Goal: Contribute content: Contribute content

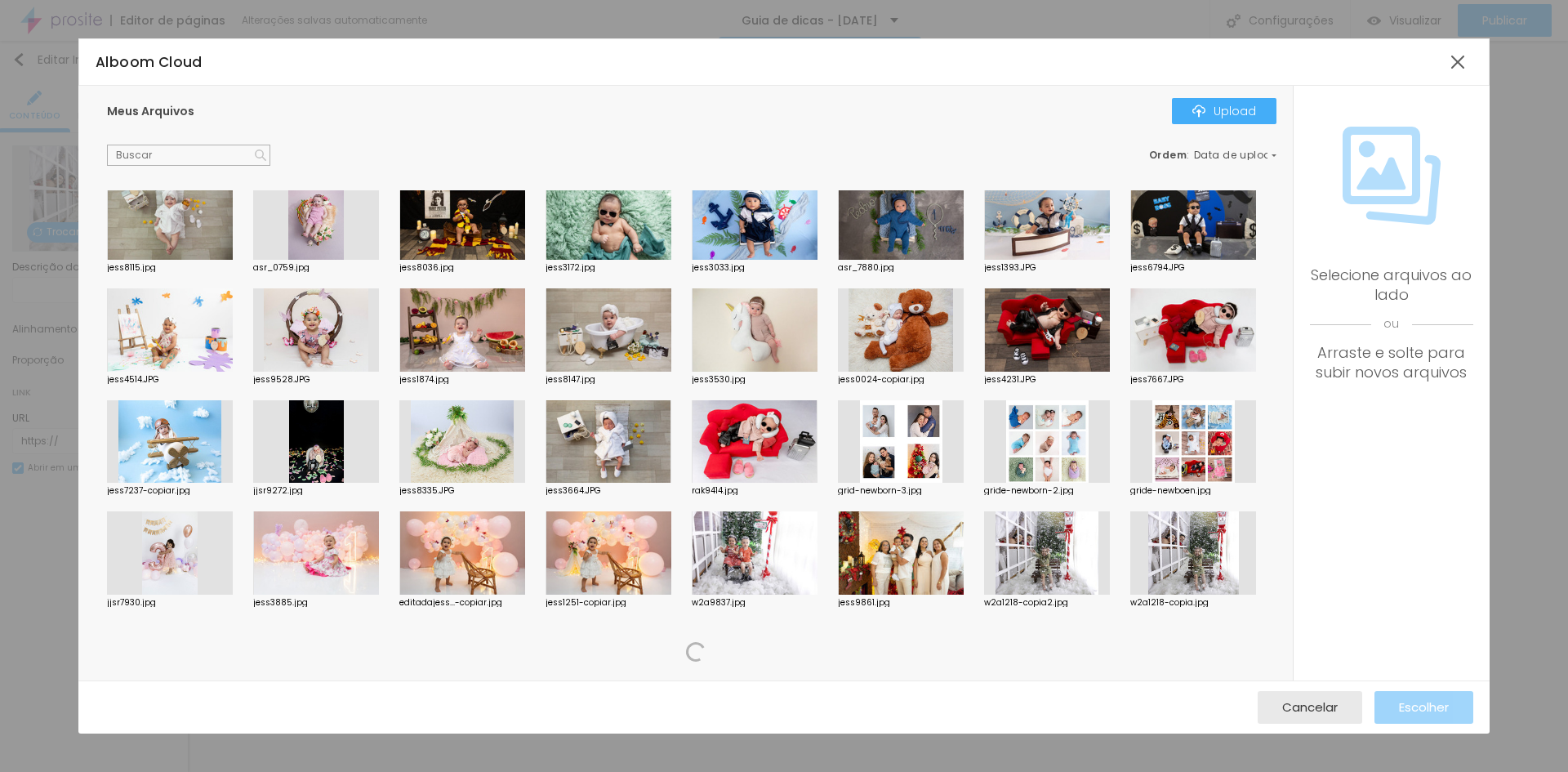
scroll to position [1360, 0]
click at [1351, 709] on button "Cancelar" at bounding box center [1310, 707] width 104 height 33
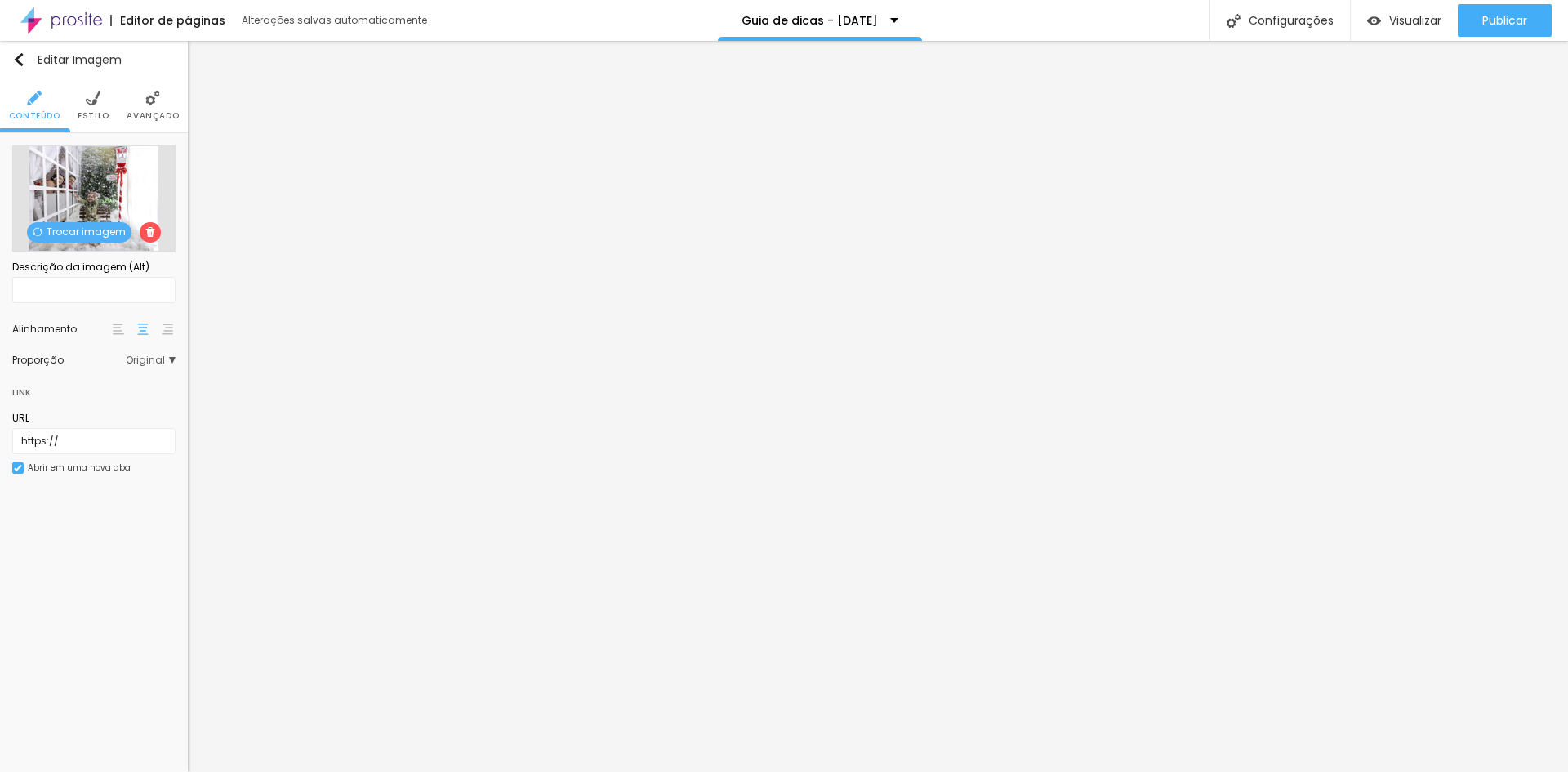
click at [104, 230] on span "Trocar imagem" at bounding box center [79, 232] width 104 height 21
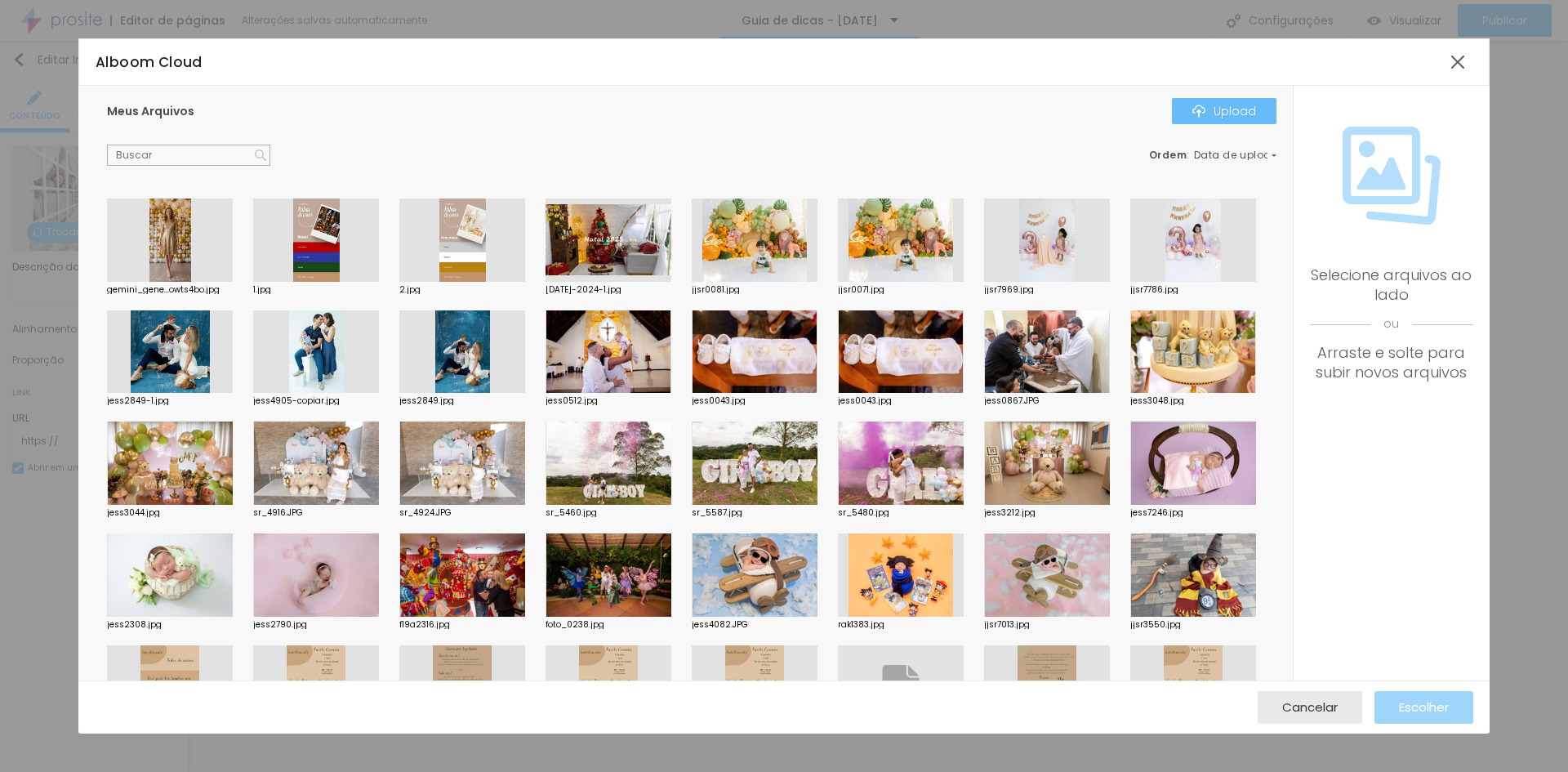
click at [1213, 111] on div "Upload" at bounding box center [1224, 111] width 63 height 13
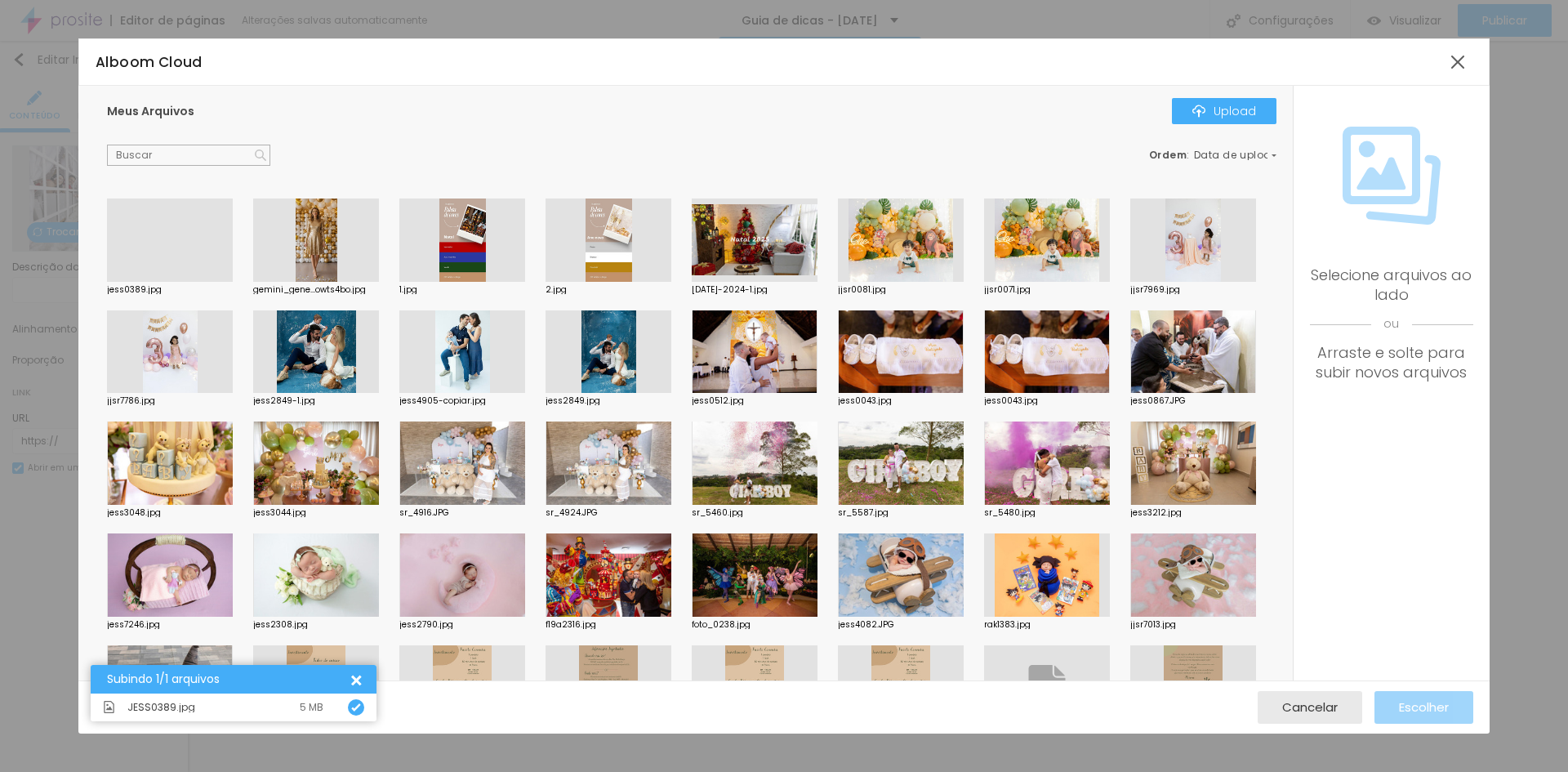
click at [131, 282] on div at bounding box center [169, 282] width 126 height 0
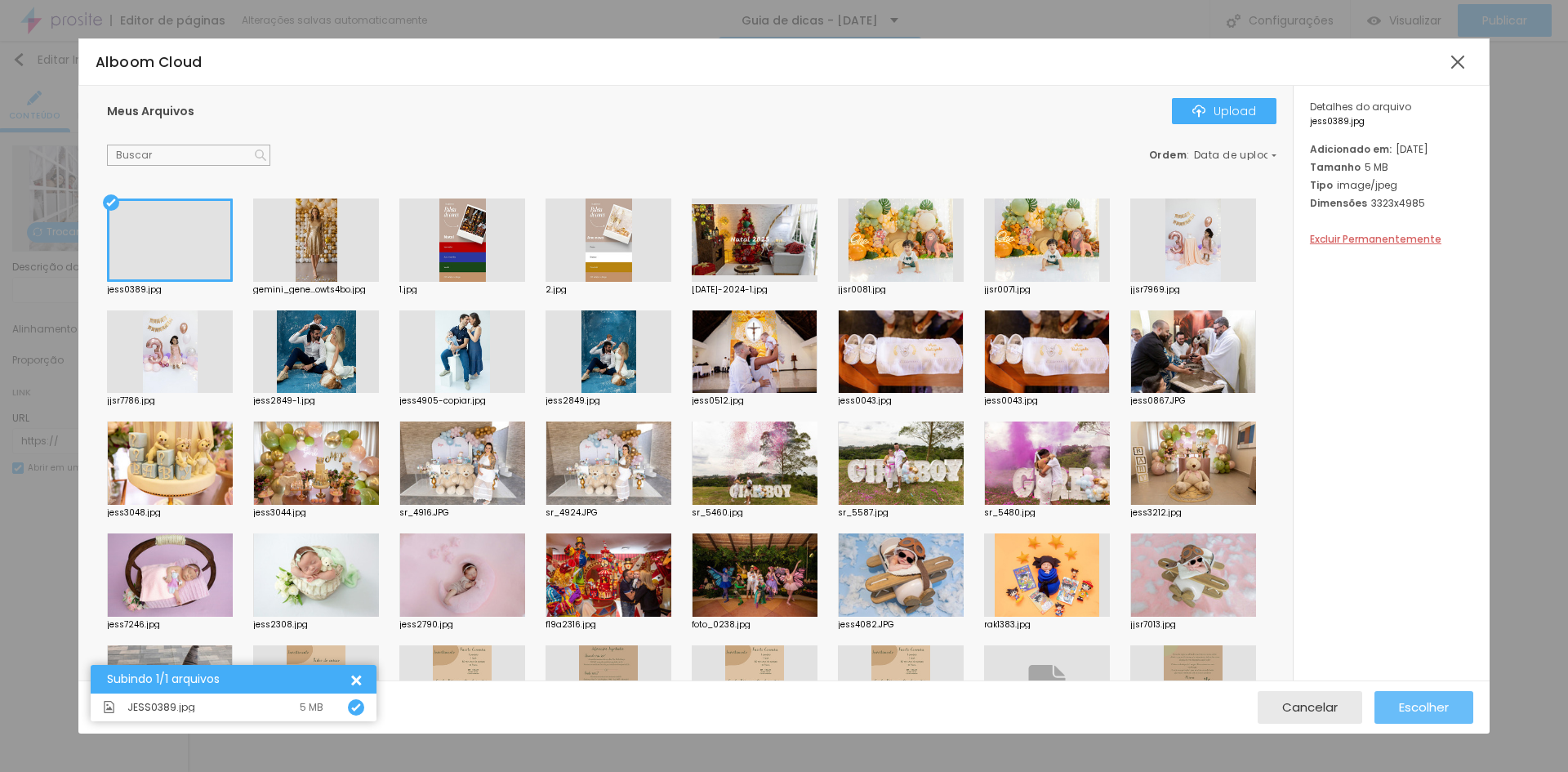
click at [1400, 707] on span "Escolher" at bounding box center [1424, 706] width 50 height 14
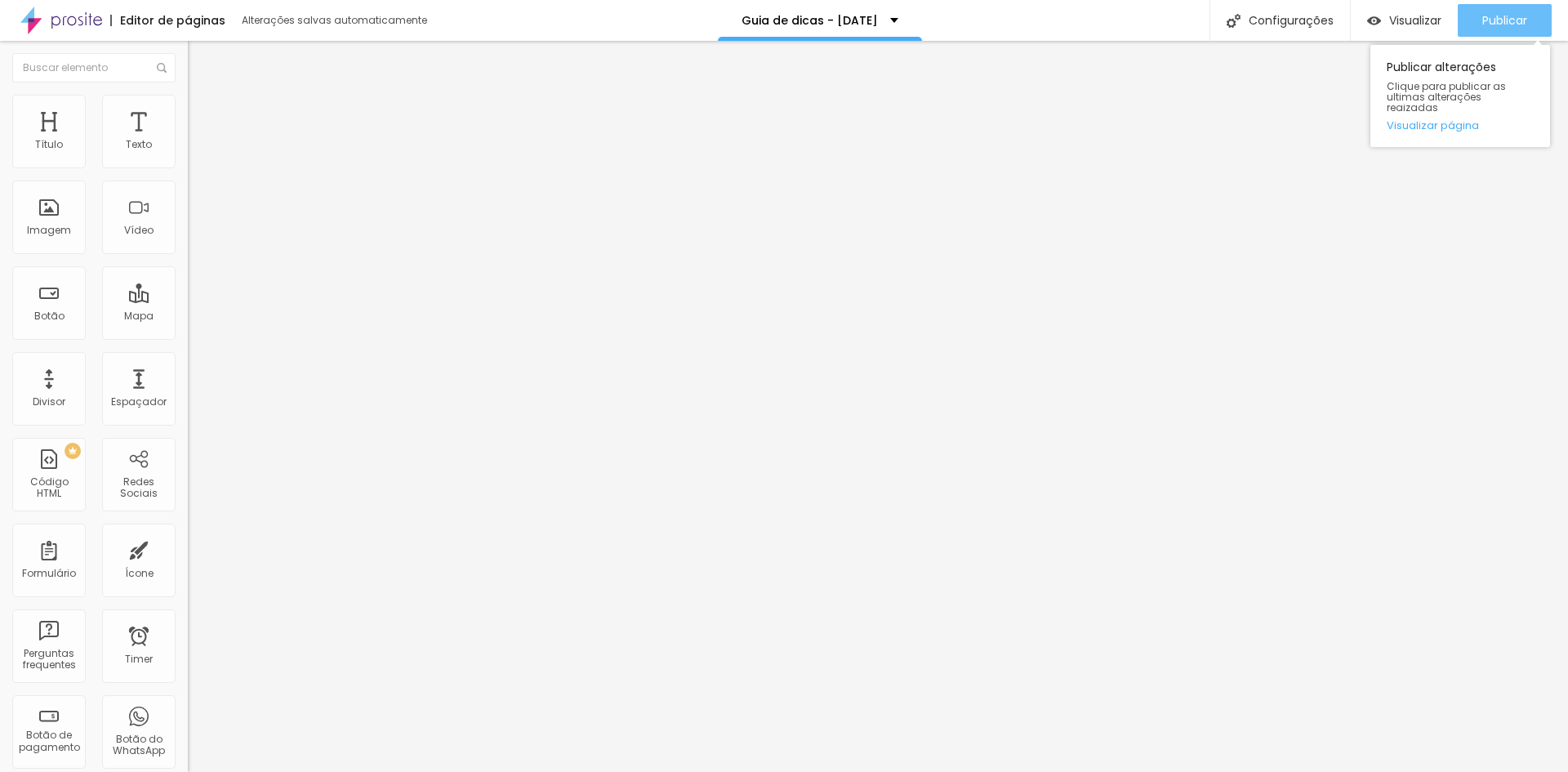
click at [1500, 22] on span "Publicar" at bounding box center [1505, 20] width 45 height 13
click at [49, 236] on div "Imagem" at bounding box center [49, 230] width 44 height 12
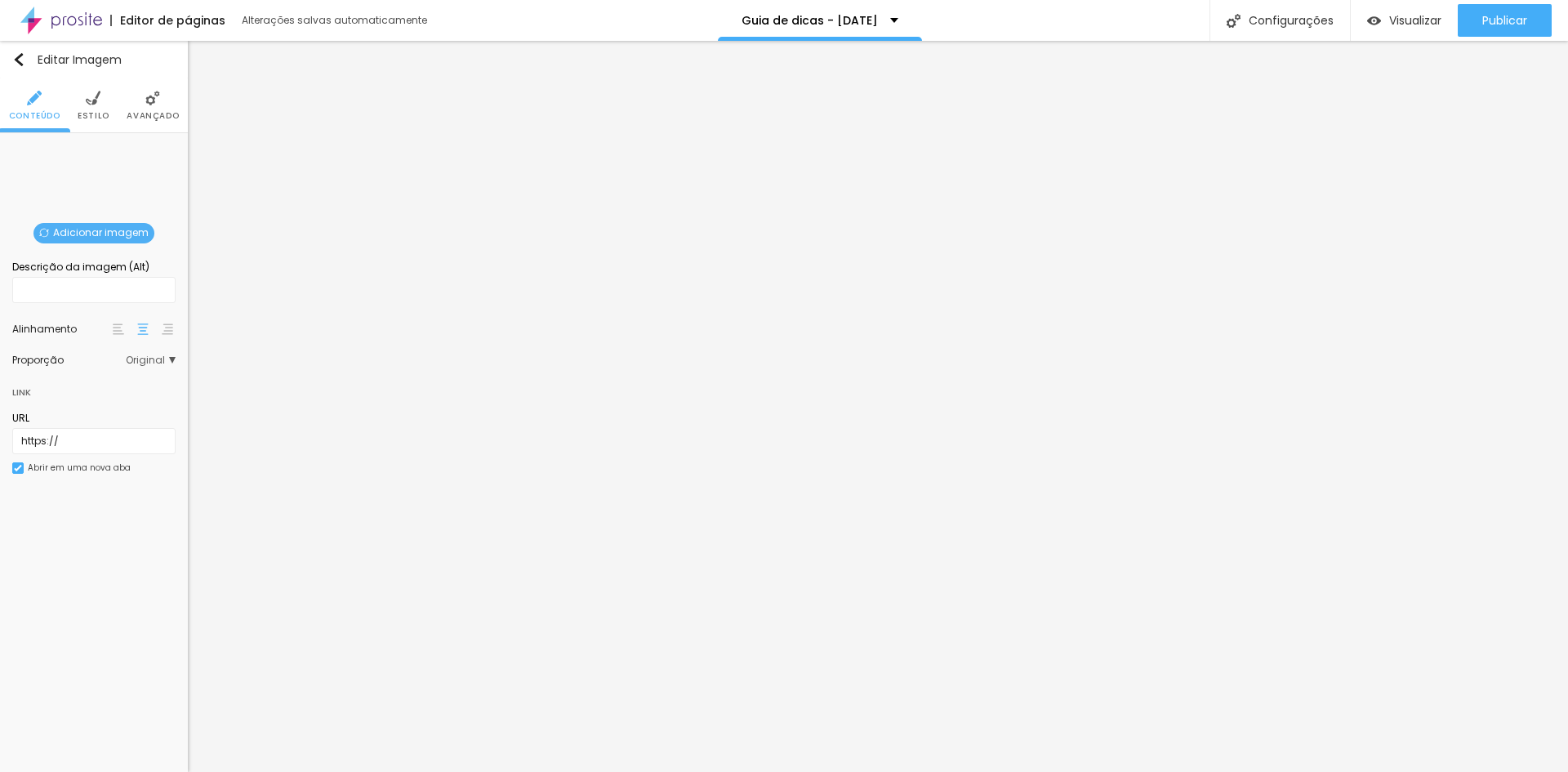
click at [143, 107] on li "Avançado" at bounding box center [153, 105] width 53 height 53
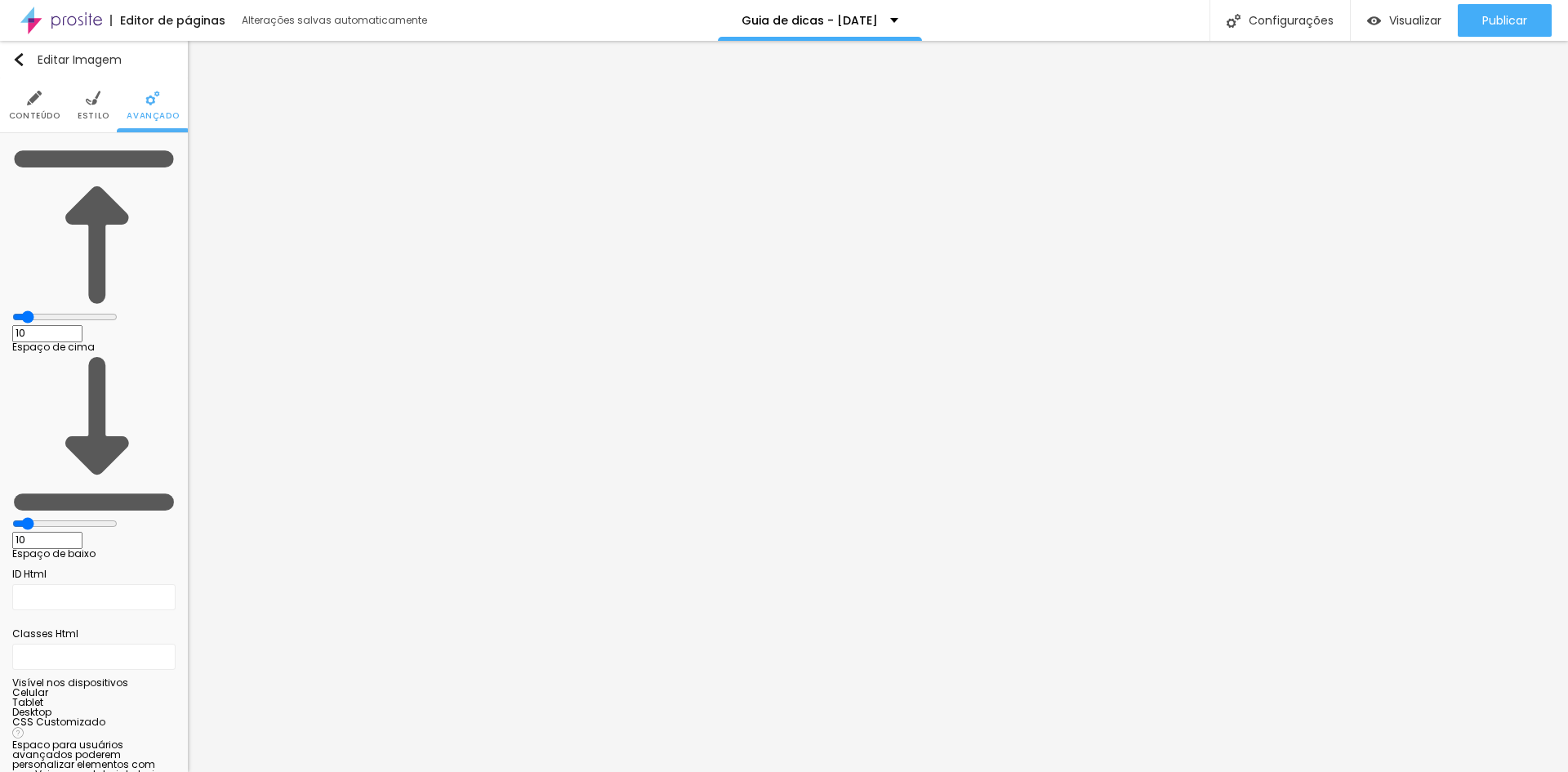
click at [24, 107] on li "Conteúdo" at bounding box center [34, 105] width 52 height 53
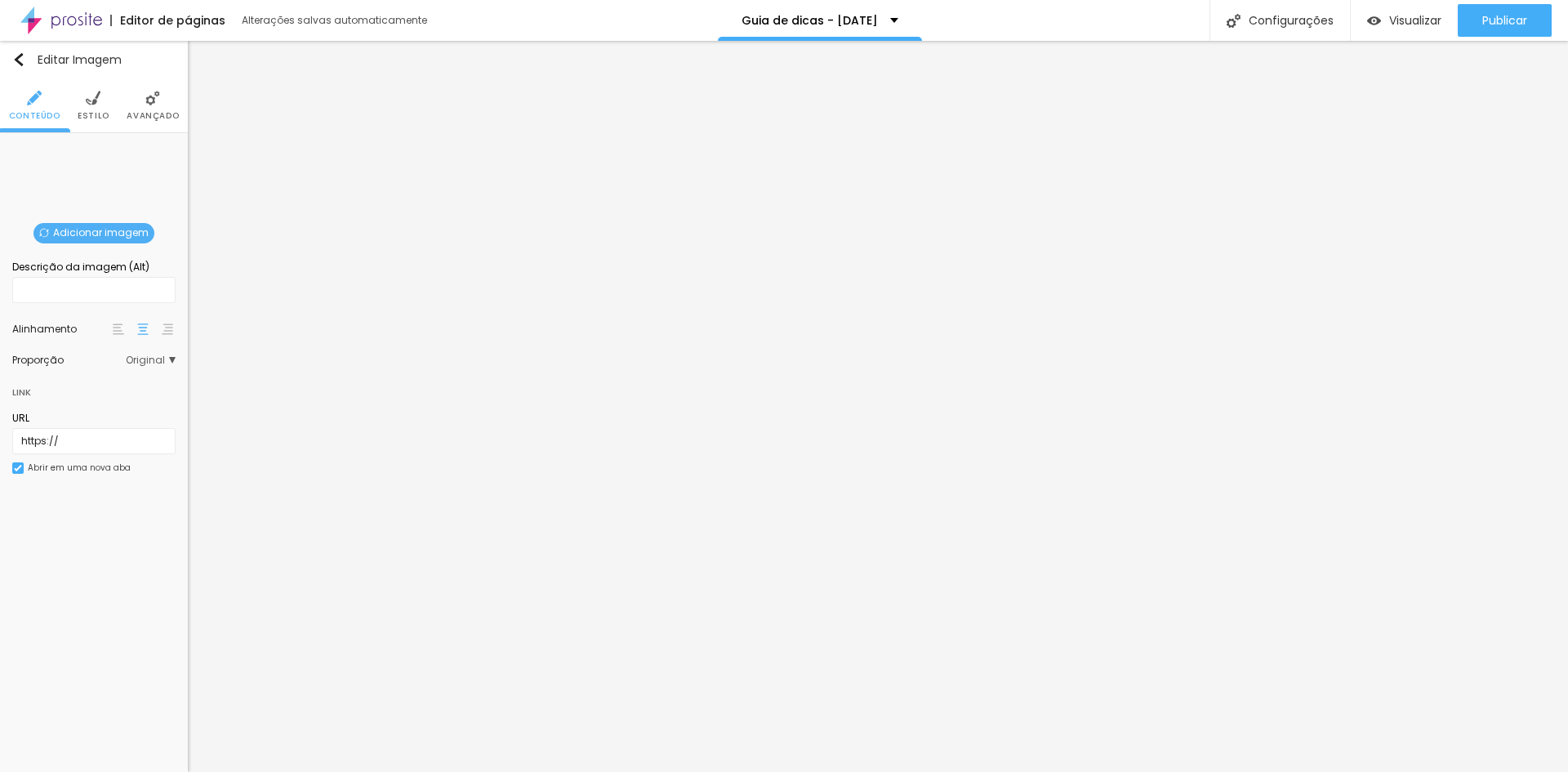
click at [97, 111] on span "Estilo" at bounding box center [93, 115] width 32 height 8
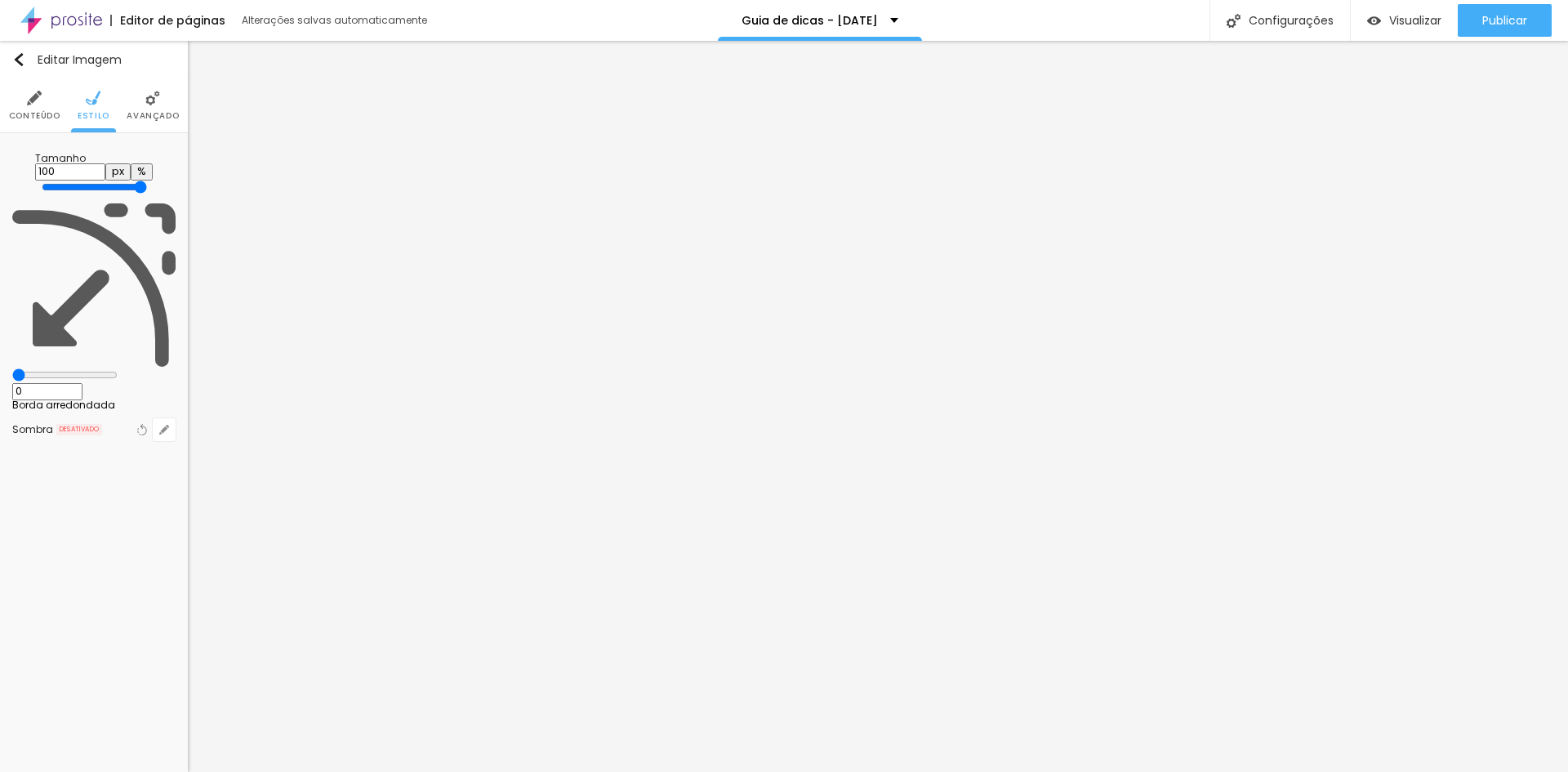
click at [45, 105] on li "Conteúdo" at bounding box center [34, 105] width 52 height 53
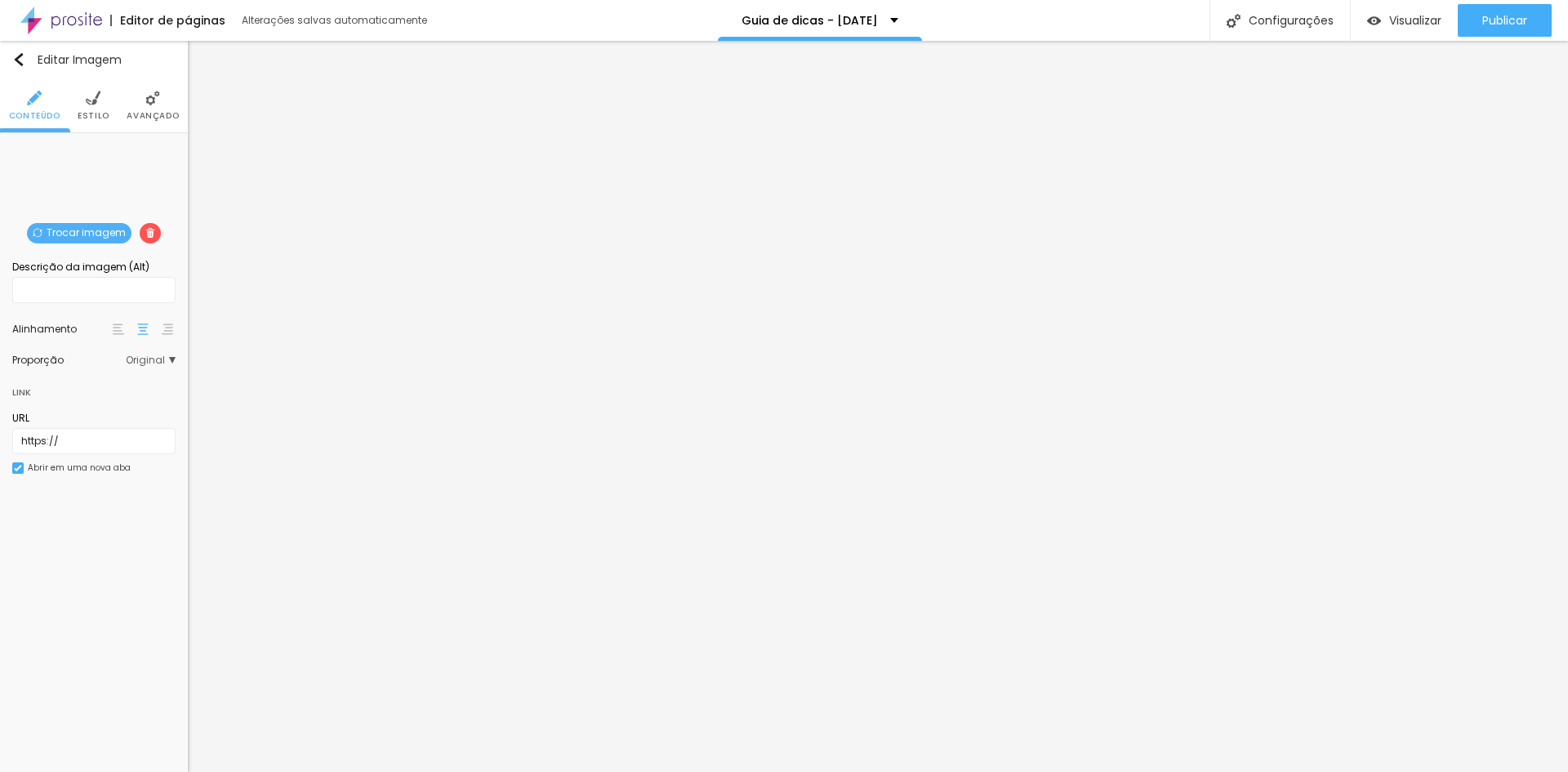
click at [57, 232] on span "Trocar imagem" at bounding box center [79, 233] width 104 height 21
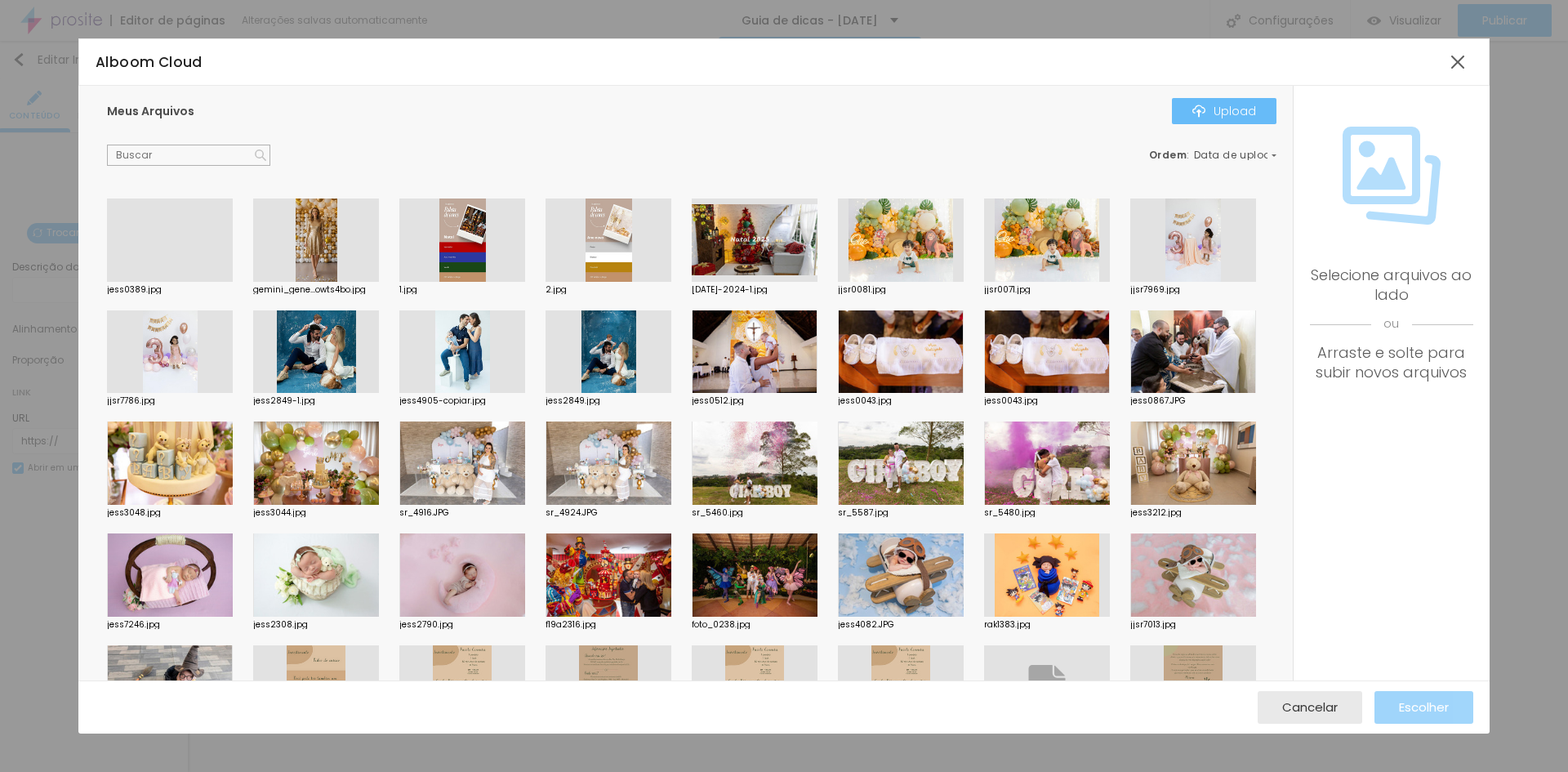
click at [1199, 116] on img "button" at bounding box center [1199, 111] width 13 height 13
click at [1470, 64] on div at bounding box center [1457, 62] width 29 height 29
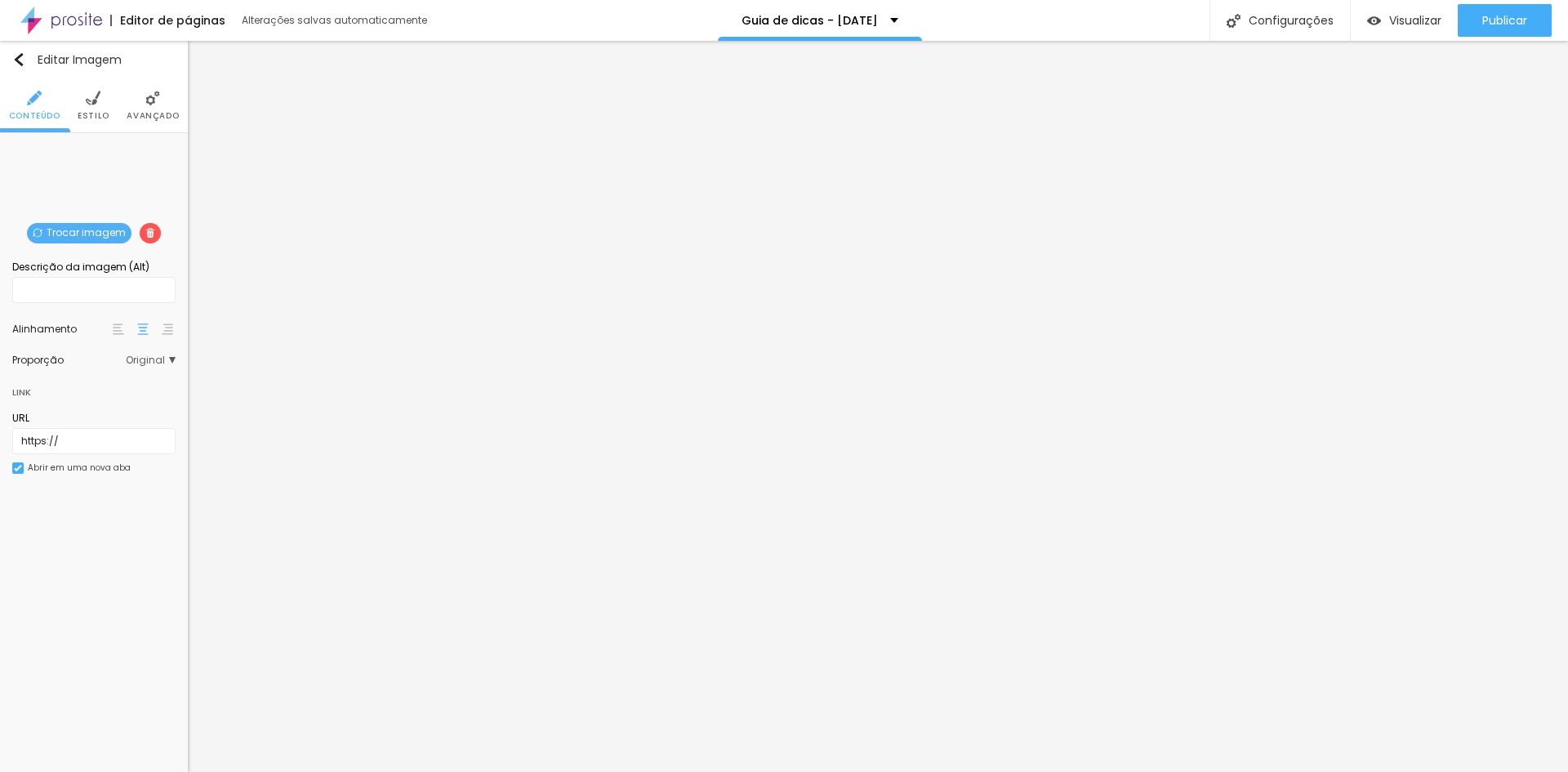
click at [101, 238] on span "Trocar imagem" at bounding box center [79, 233] width 104 height 21
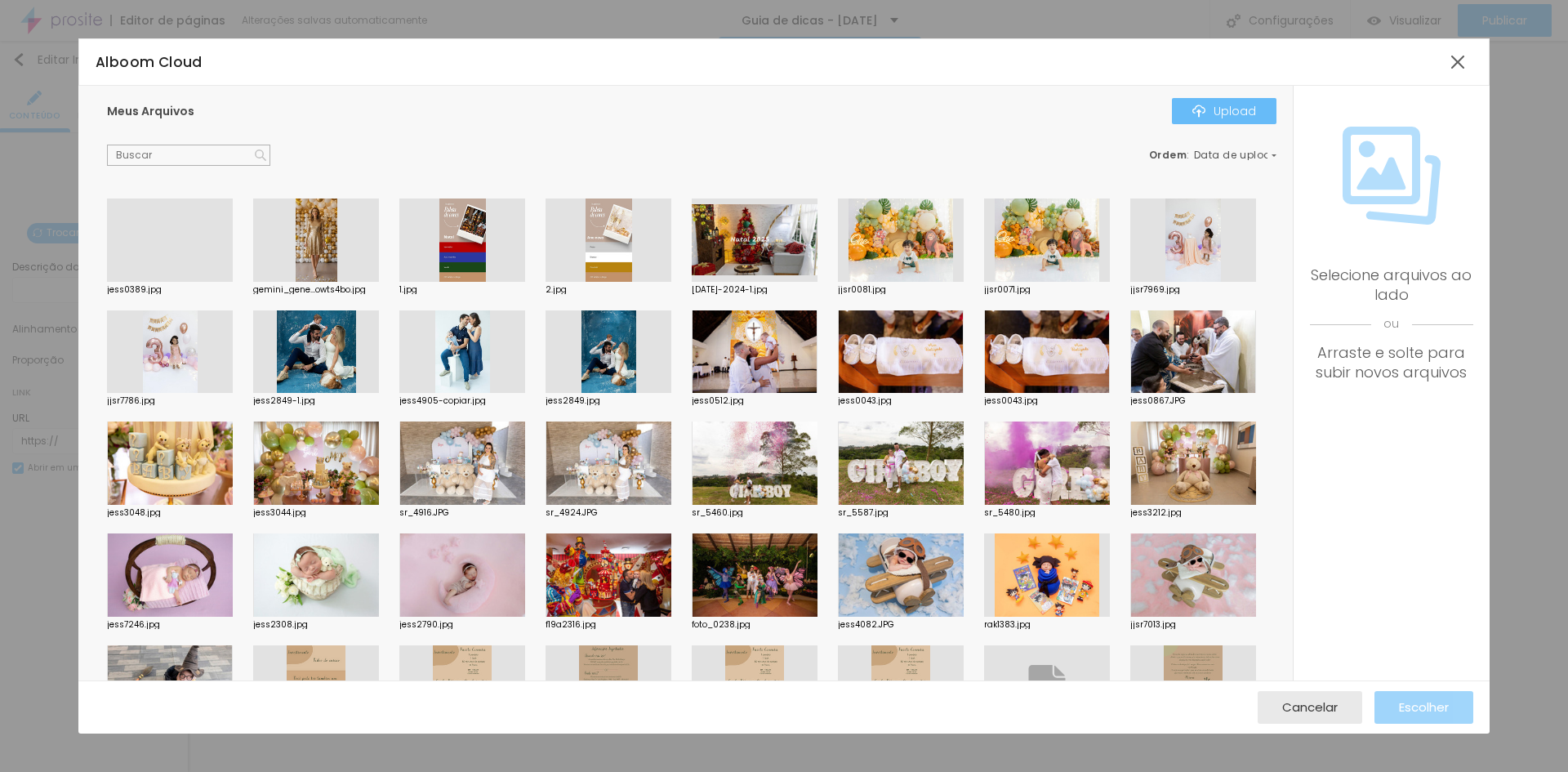
click at [1239, 114] on div "Upload" at bounding box center [1224, 111] width 63 height 13
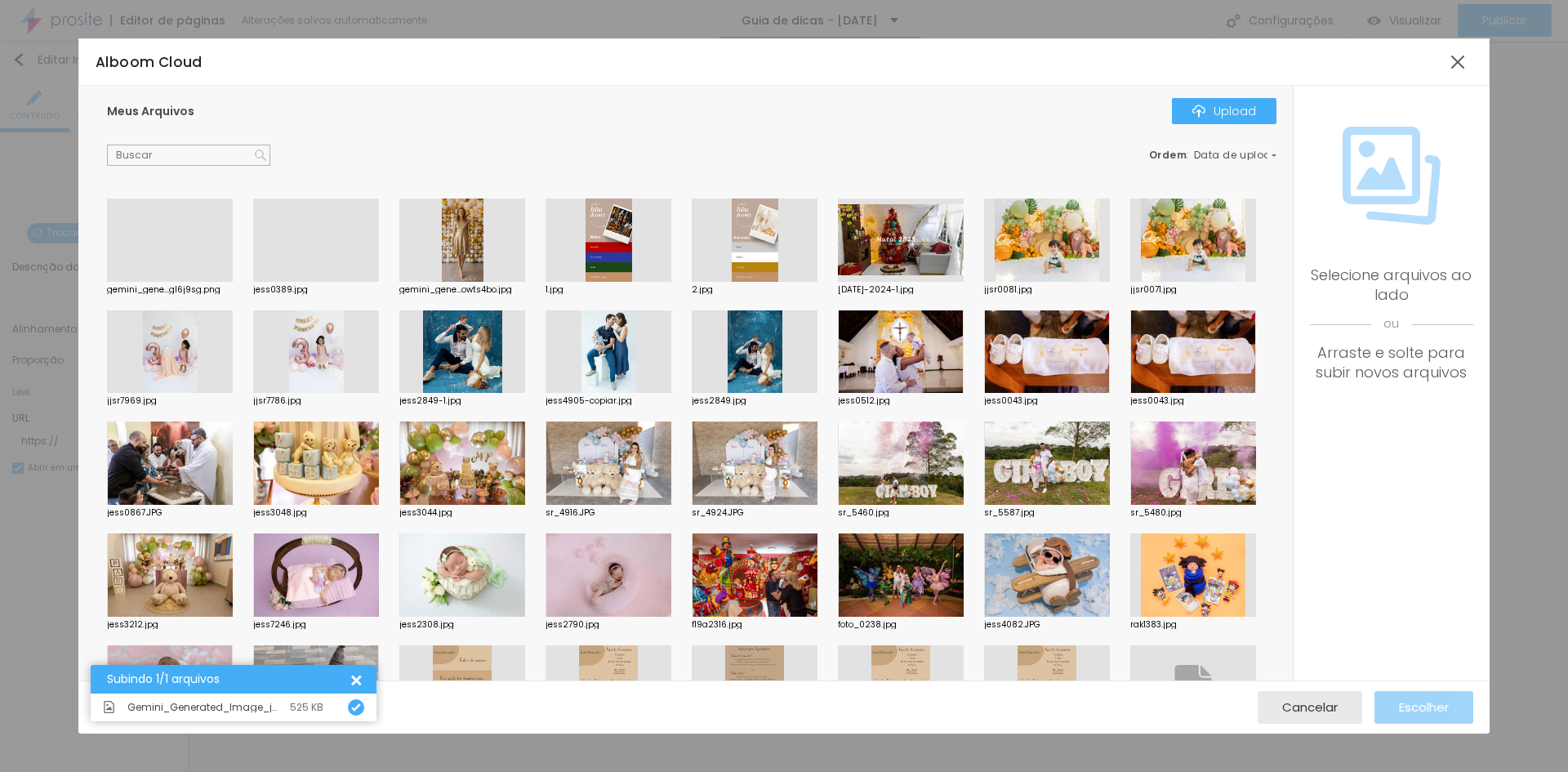
click at [204, 282] on div at bounding box center [169, 282] width 126 height 0
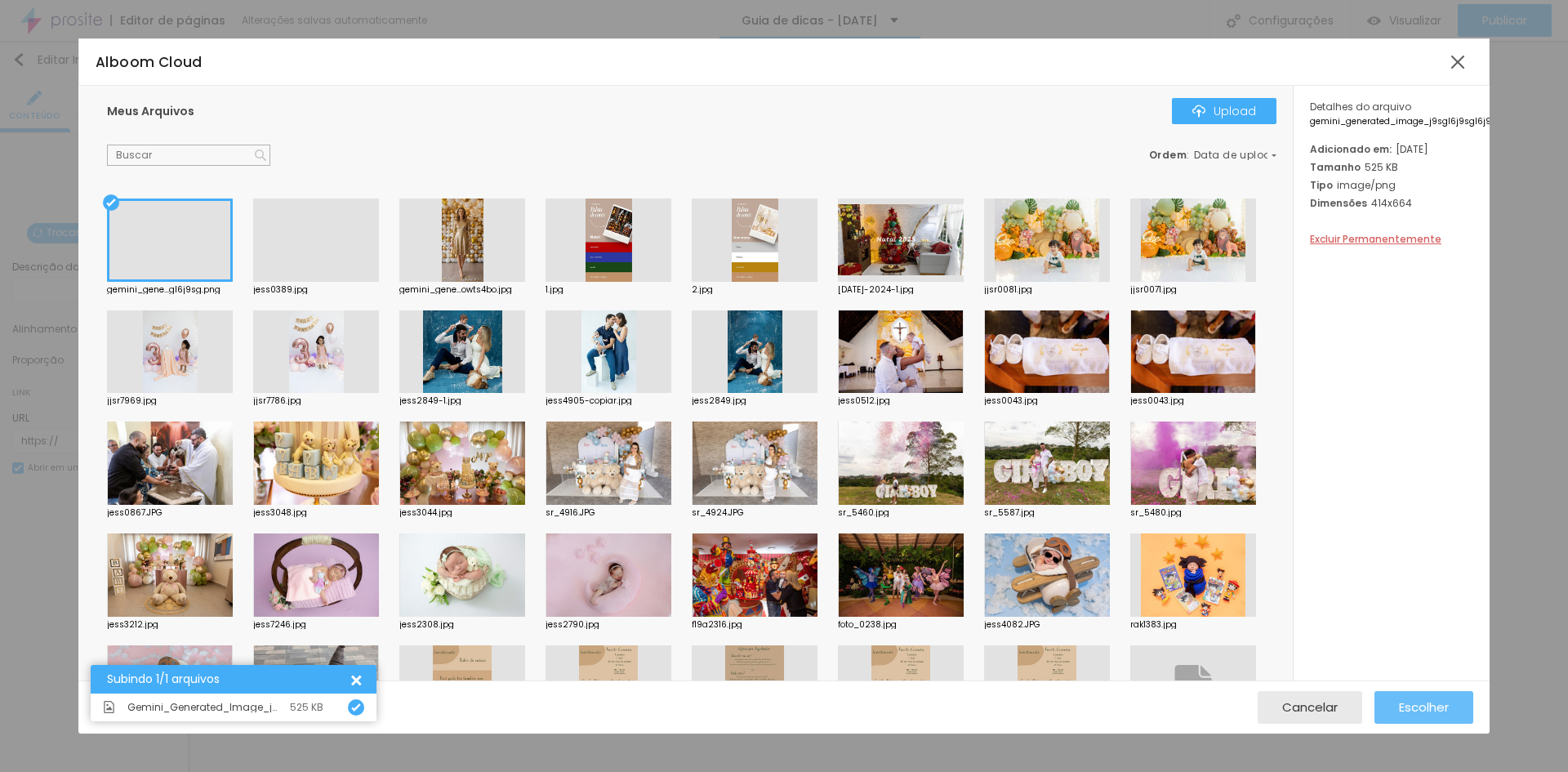
click at [1422, 713] on span "Escolher" at bounding box center [1424, 706] width 50 height 14
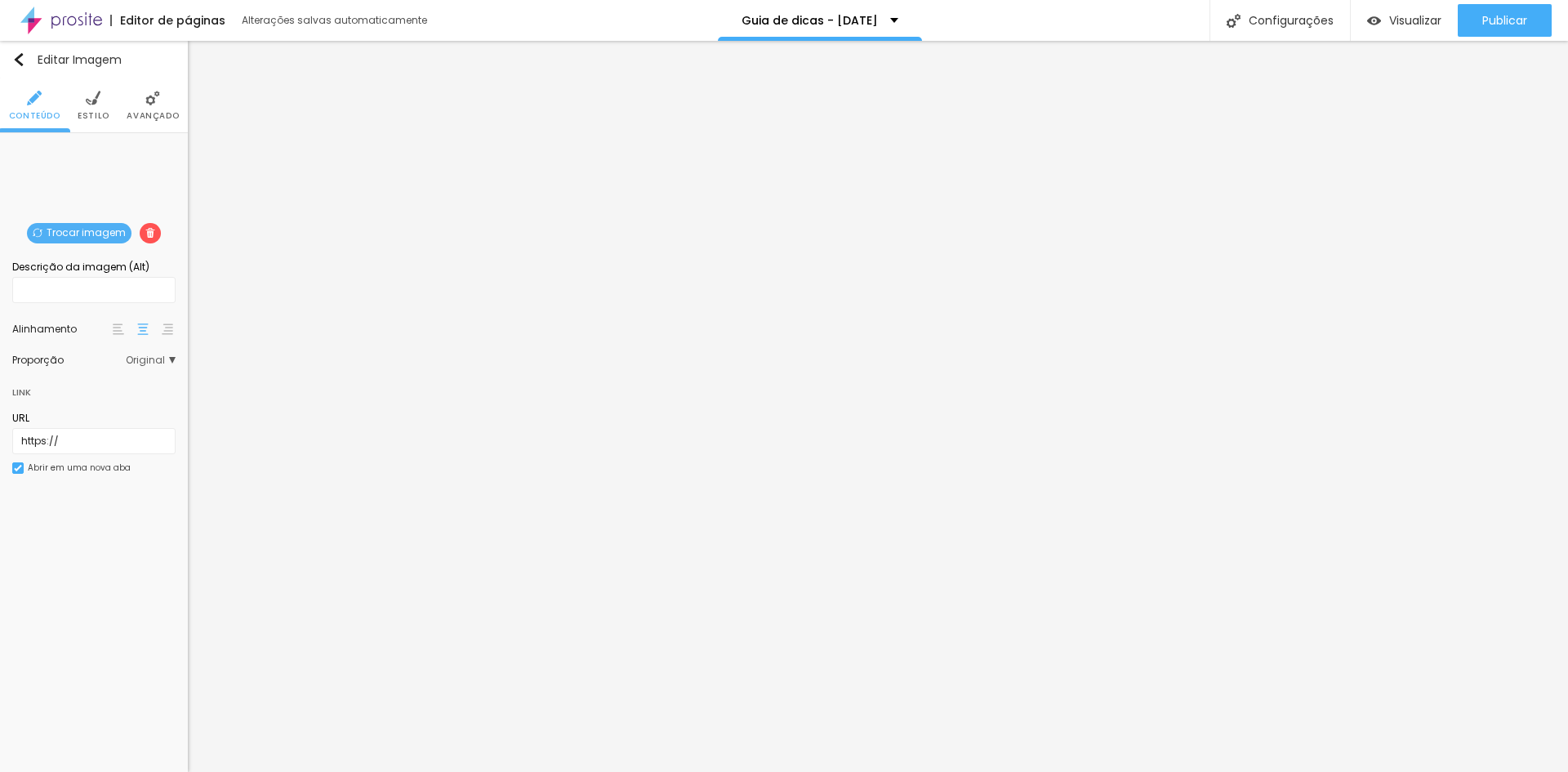
click at [61, 229] on span "Trocar imagem" at bounding box center [79, 233] width 104 height 21
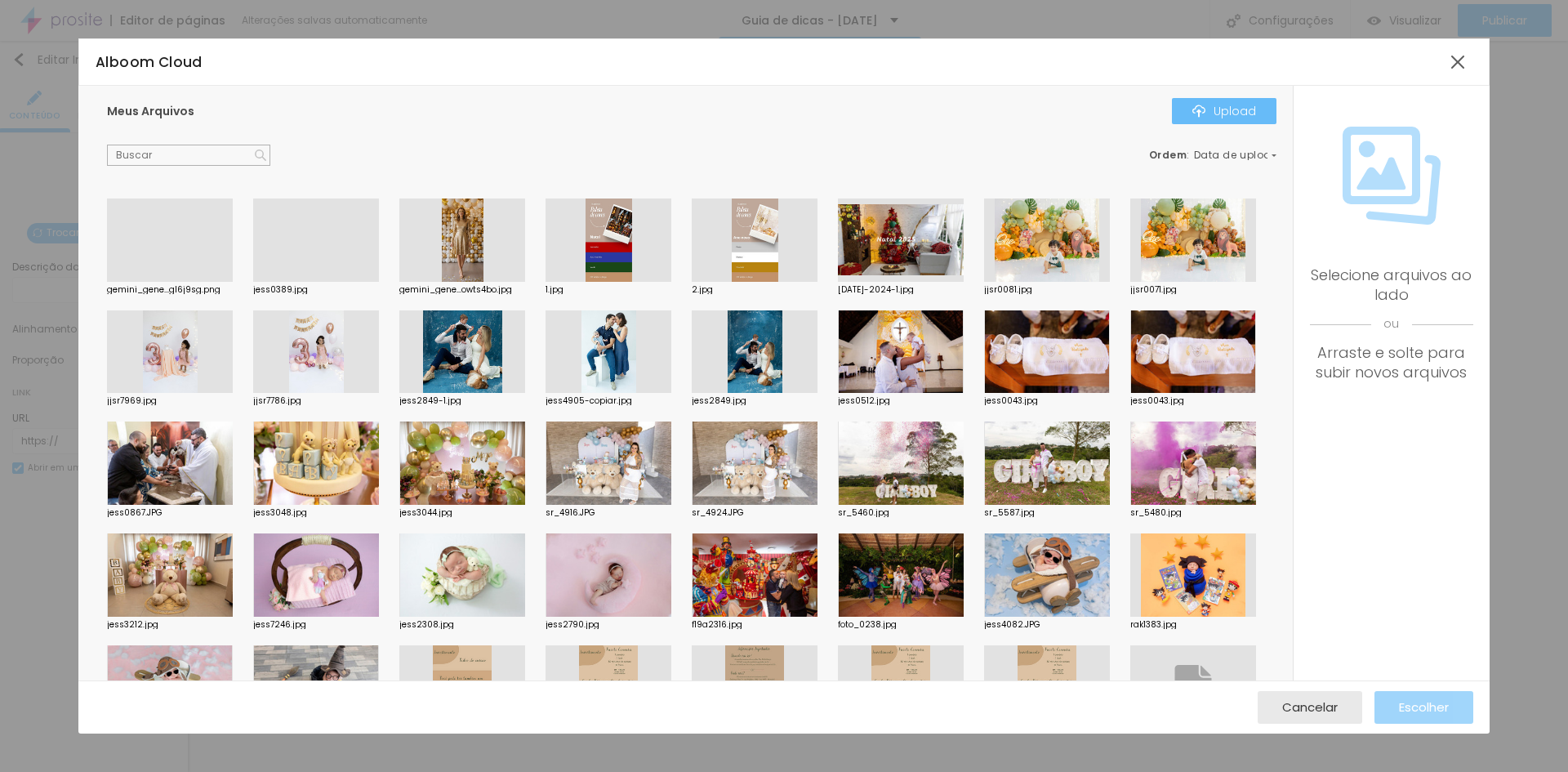
click at [1178, 121] on button "Upload" at bounding box center [1224, 111] width 104 height 26
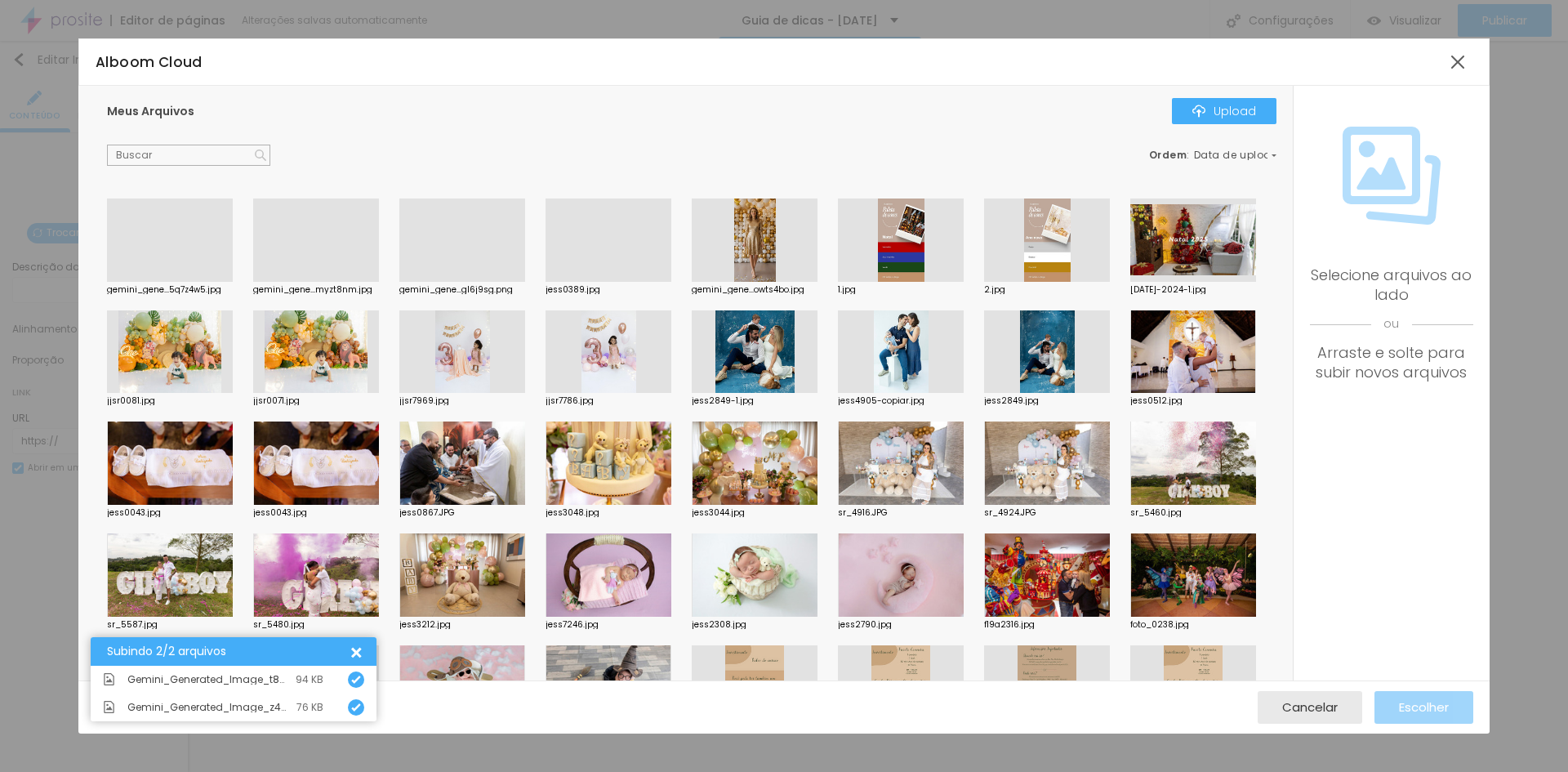
click at [325, 282] on div at bounding box center [315, 282] width 126 height 0
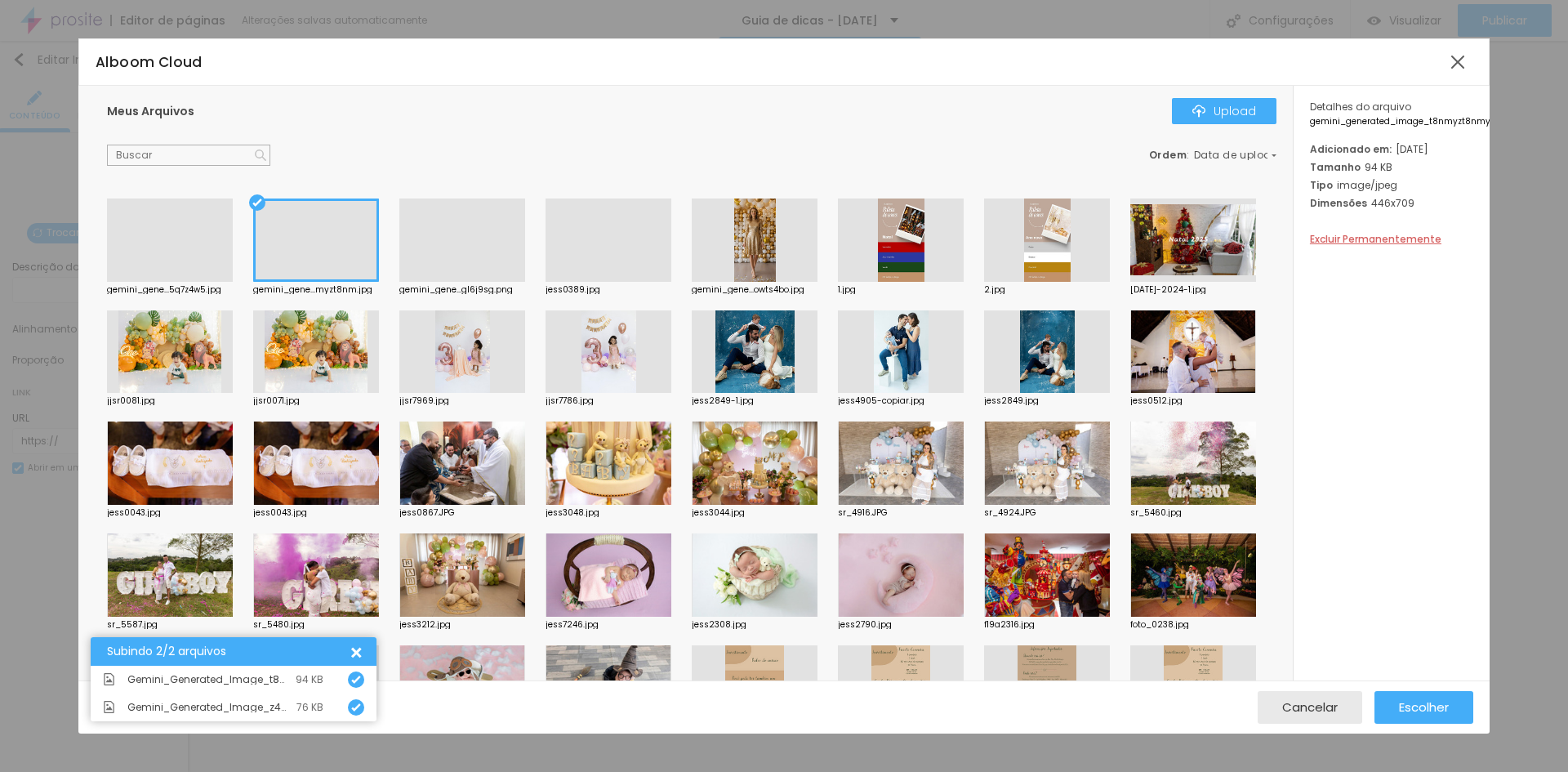
click at [179, 282] on div at bounding box center [169, 282] width 126 height 0
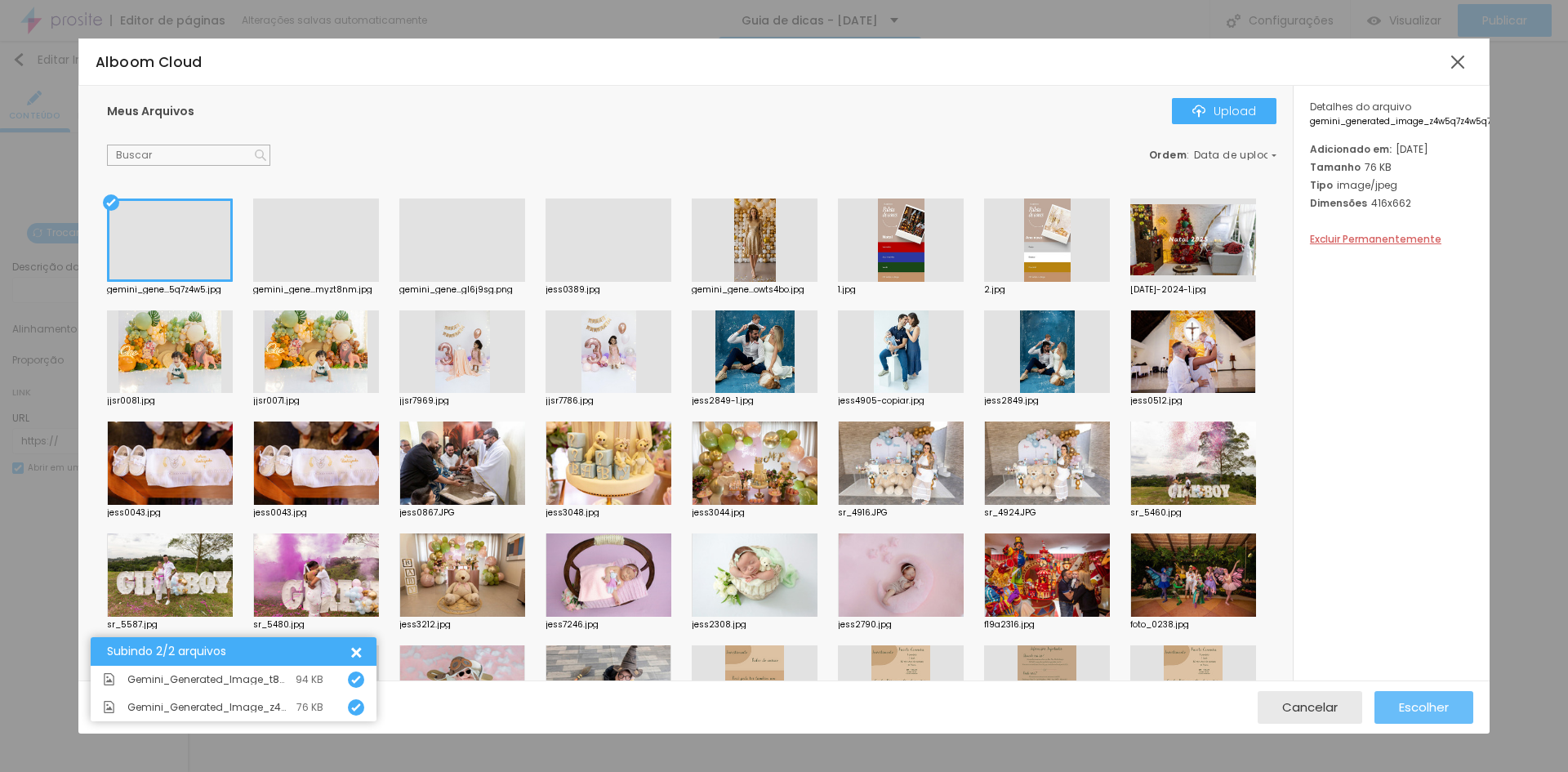
click at [1411, 704] on span "Escolher" at bounding box center [1424, 706] width 50 height 14
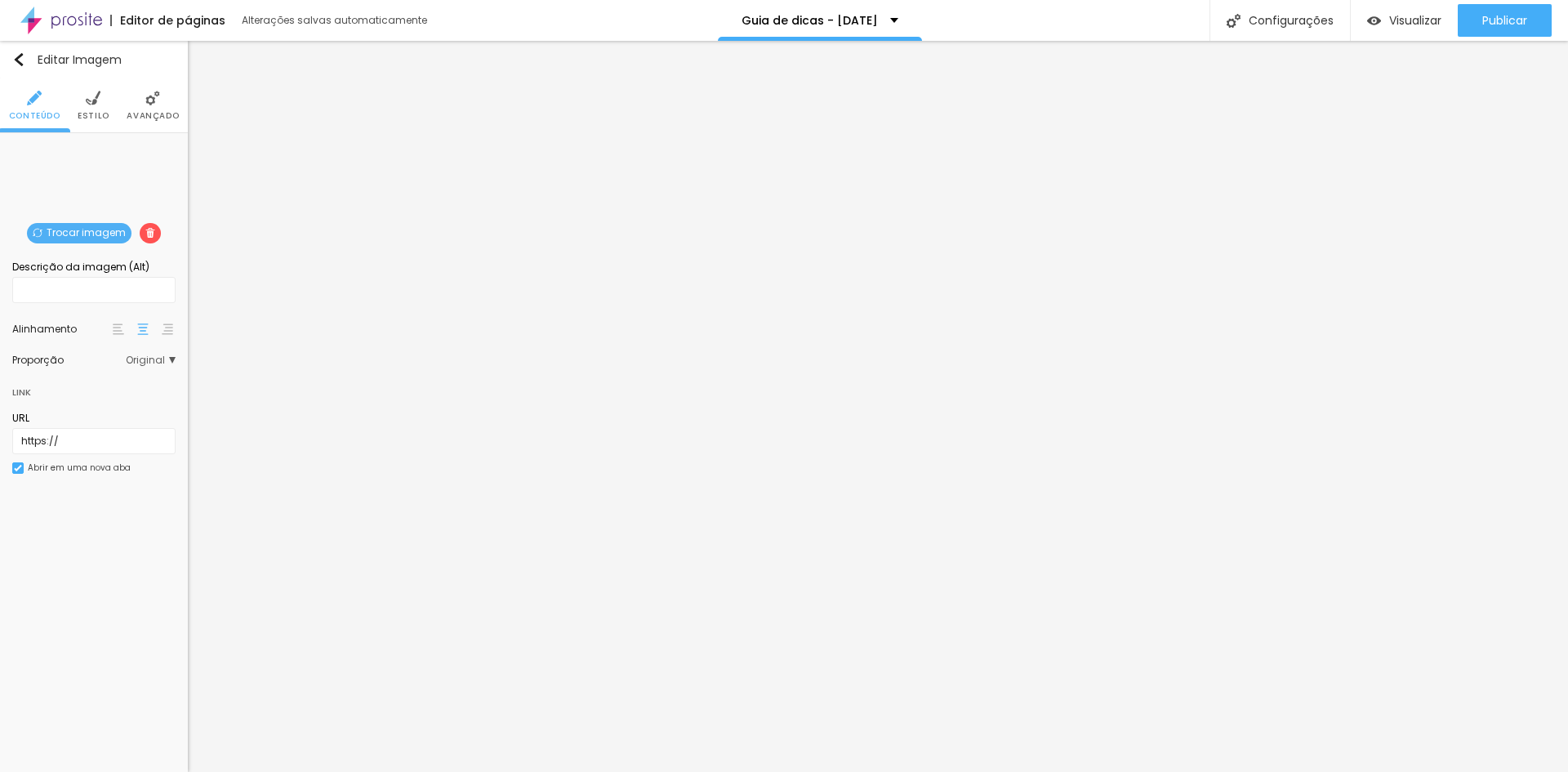
click at [82, 230] on span "Trocar imagem" at bounding box center [79, 233] width 104 height 21
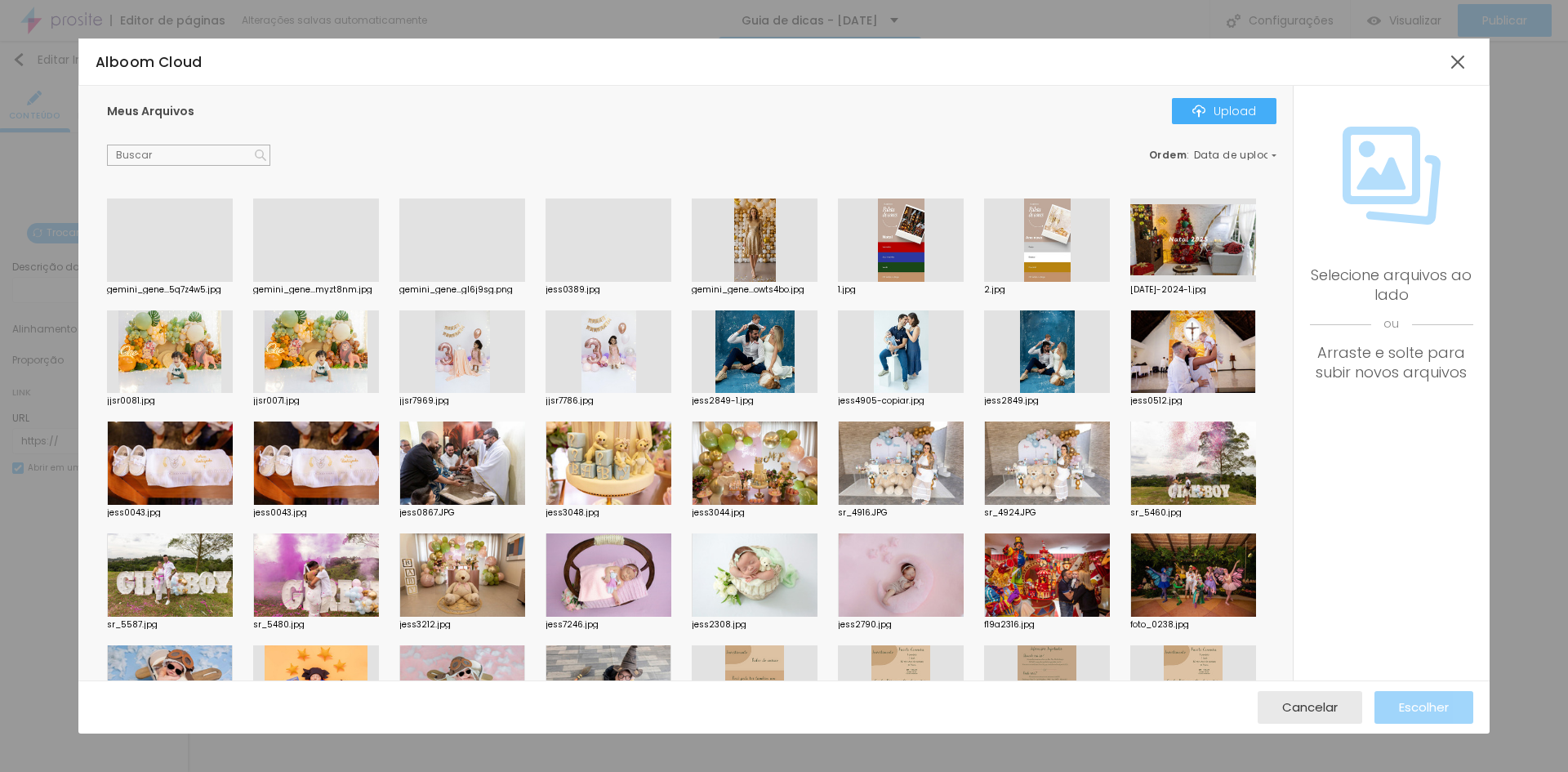
click at [274, 282] on div at bounding box center [315, 282] width 126 height 0
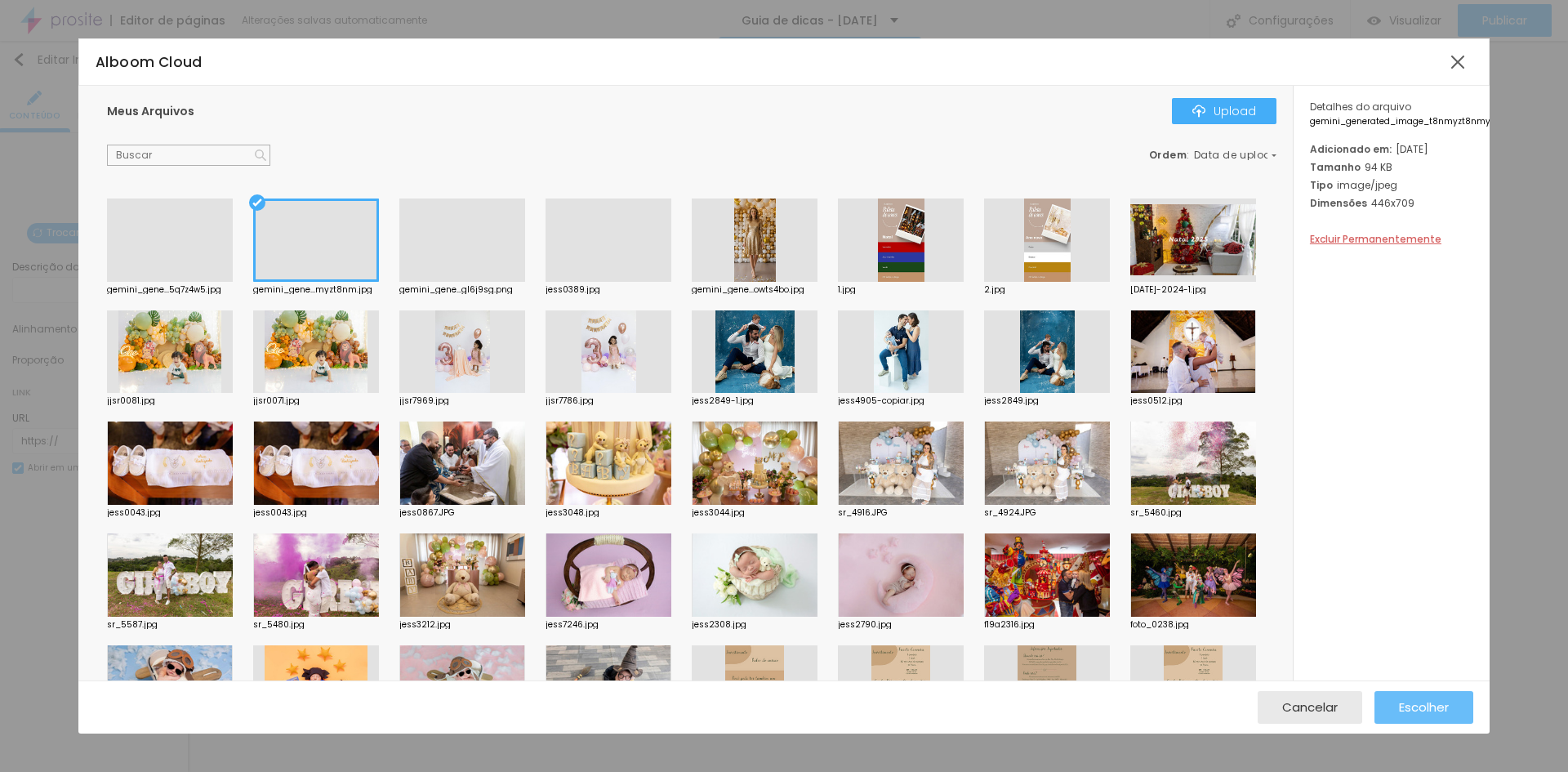
click at [1409, 707] on span "Escolher" at bounding box center [1424, 706] width 50 height 14
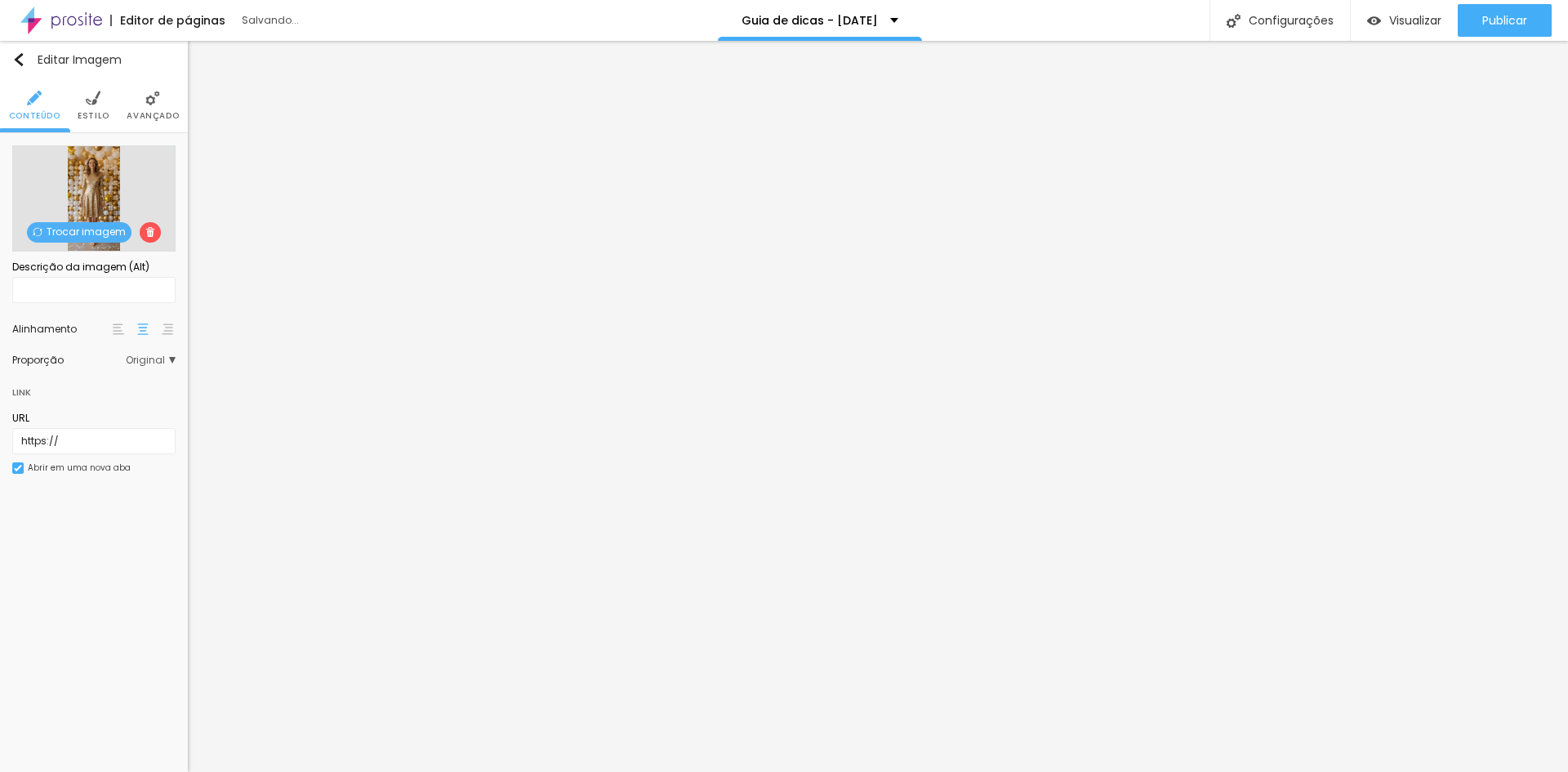
click at [77, 228] on span "Trocar imagem" at bounding box center [79, 232] width 104 height 21
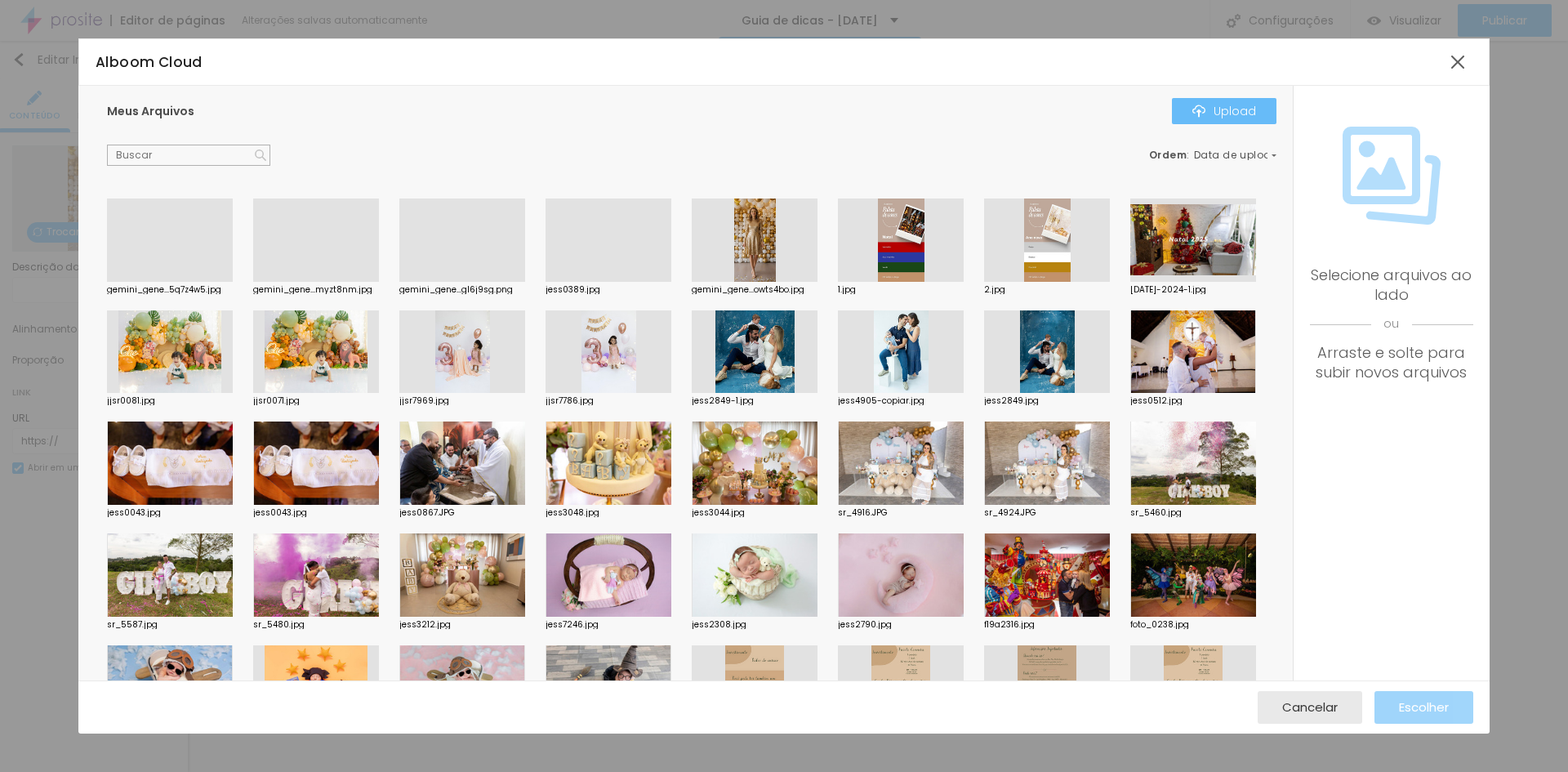
click at [1198, 121] on button "Upload" at bounding box center [1224, 111] width 104 height 26
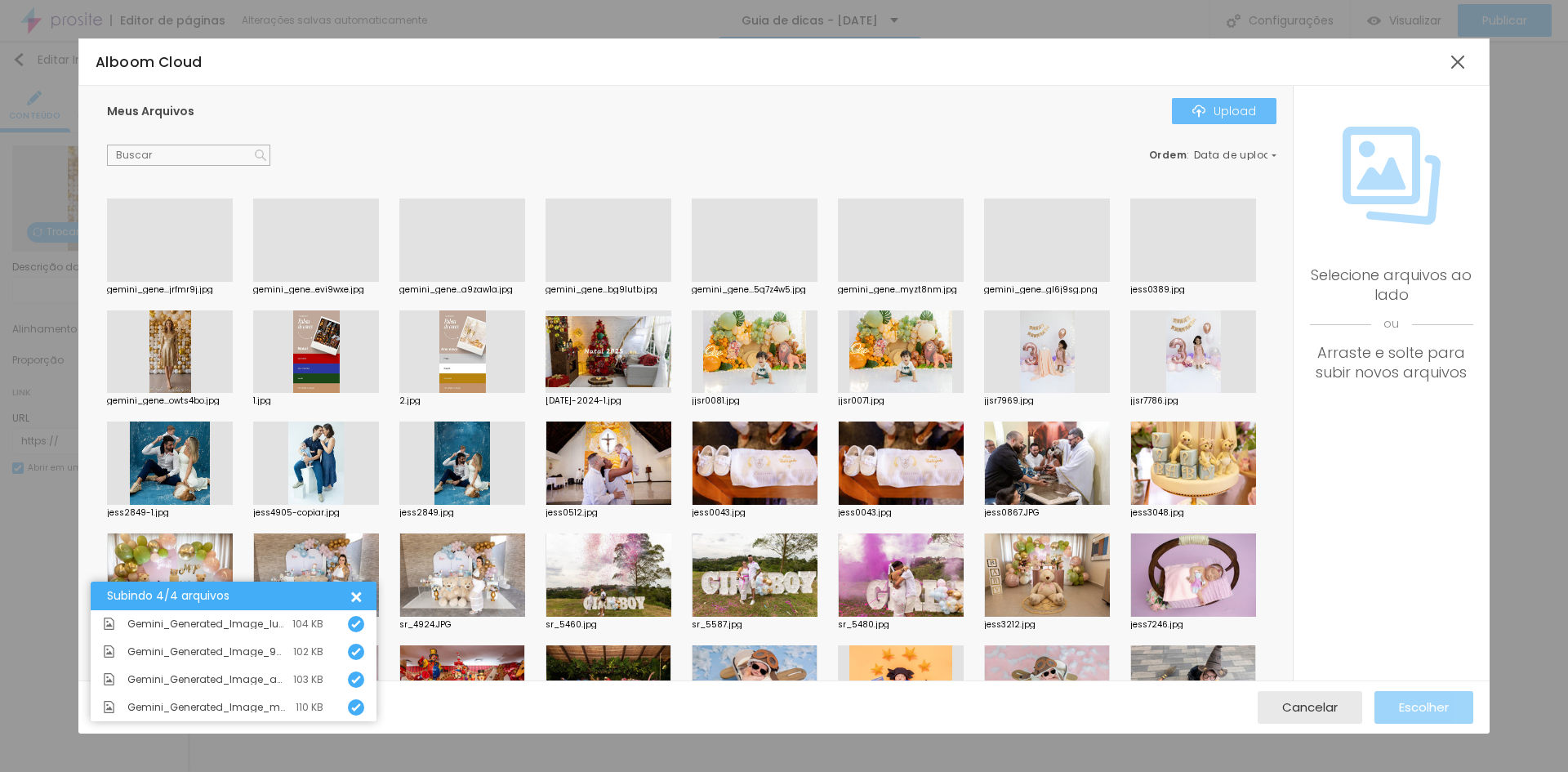
click at [1249, 113] on div "Upload" at bounding box center [1224, 111] width 63 height 13
click at [353, 596] on div at bounding box center [353, 595] width 17 height 17
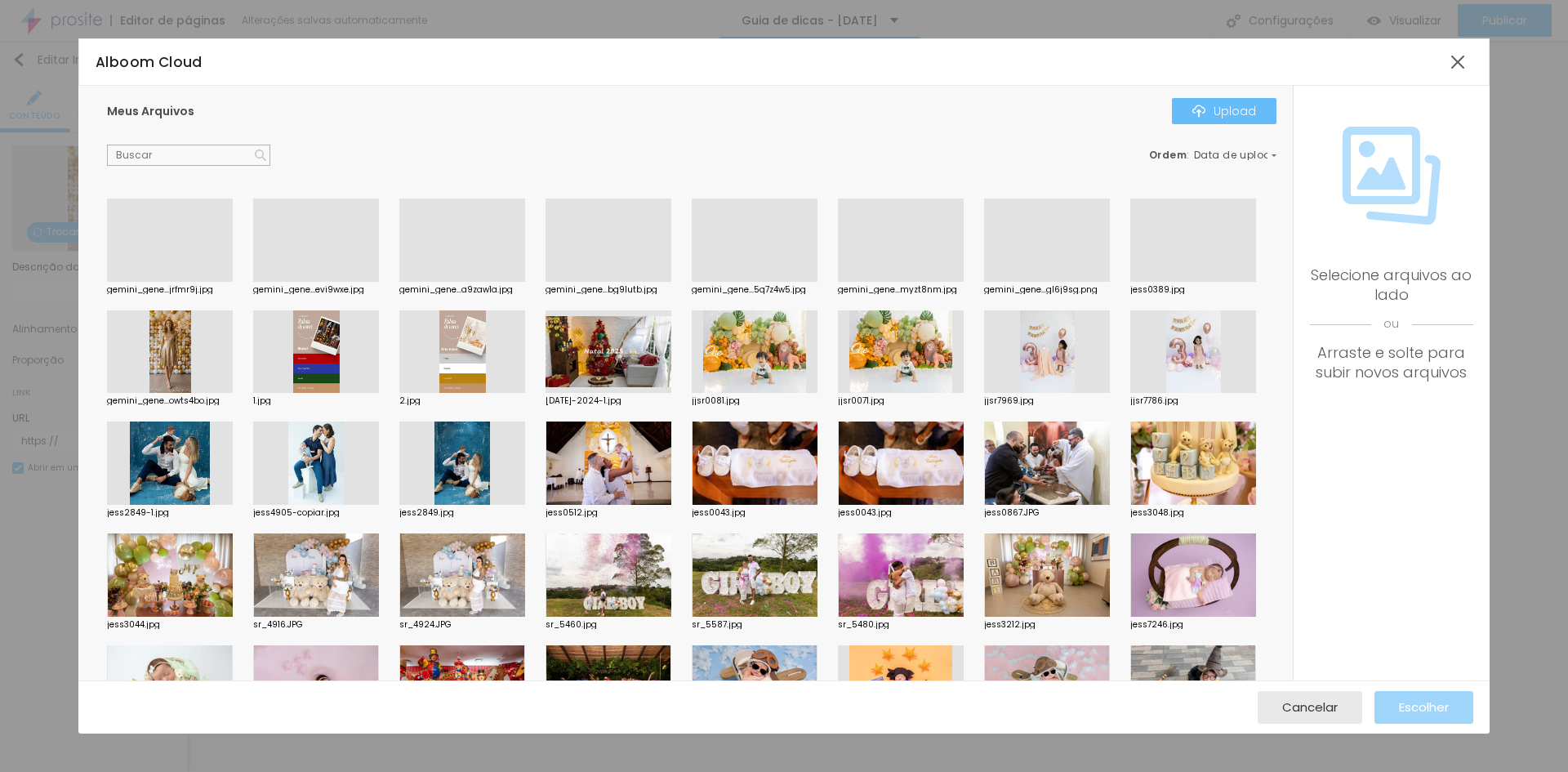
click at [1227, 114] on div "Upload" at bounding box center [1224, 111] width 63 height 13
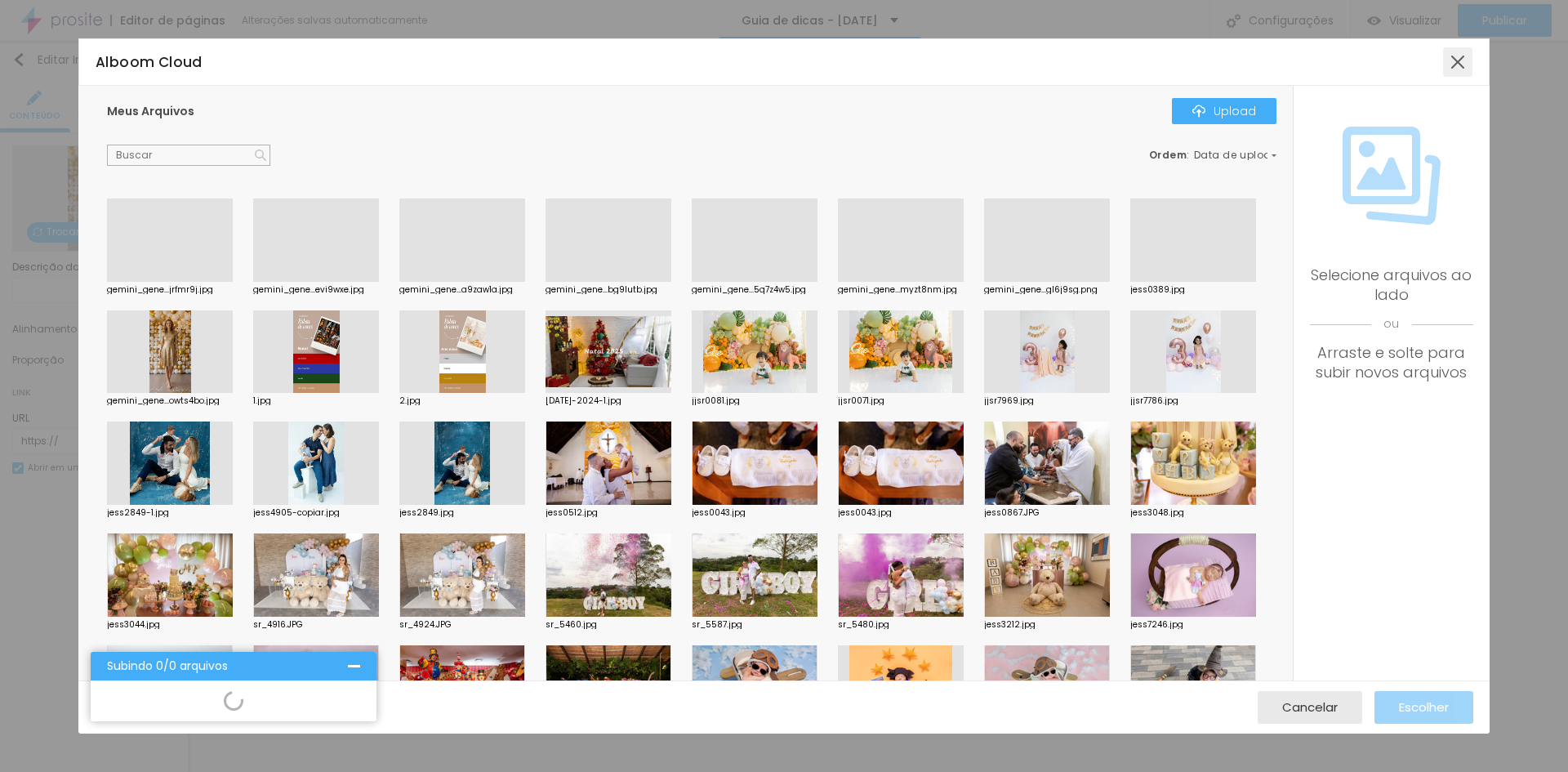
click at [1459, 72] on div at bounding box center [1457, 62] width 29 height 29
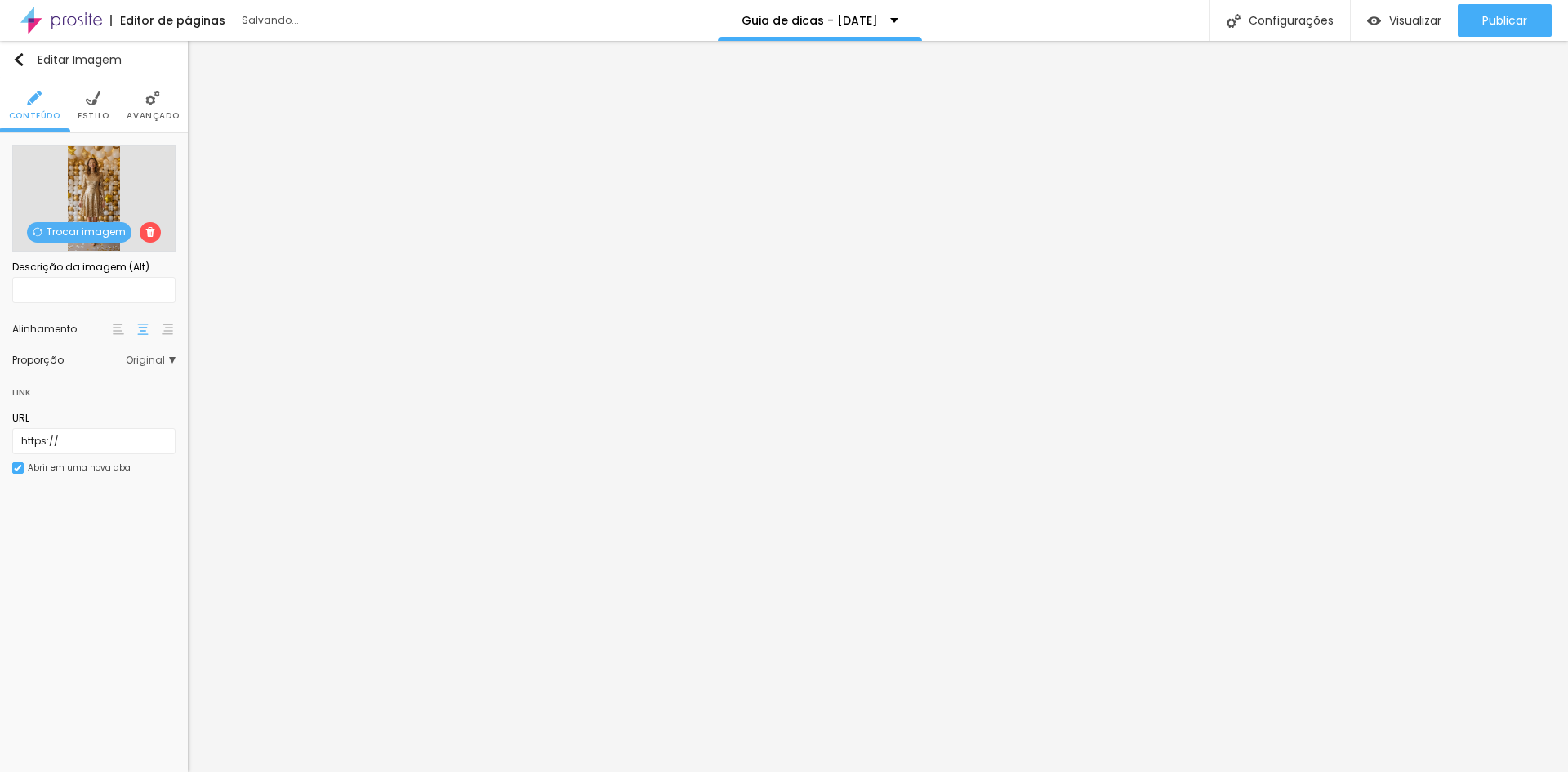
click at [81, 229] on span "Trocar imagem" at bounding box center [79, 232] width 104 height 21
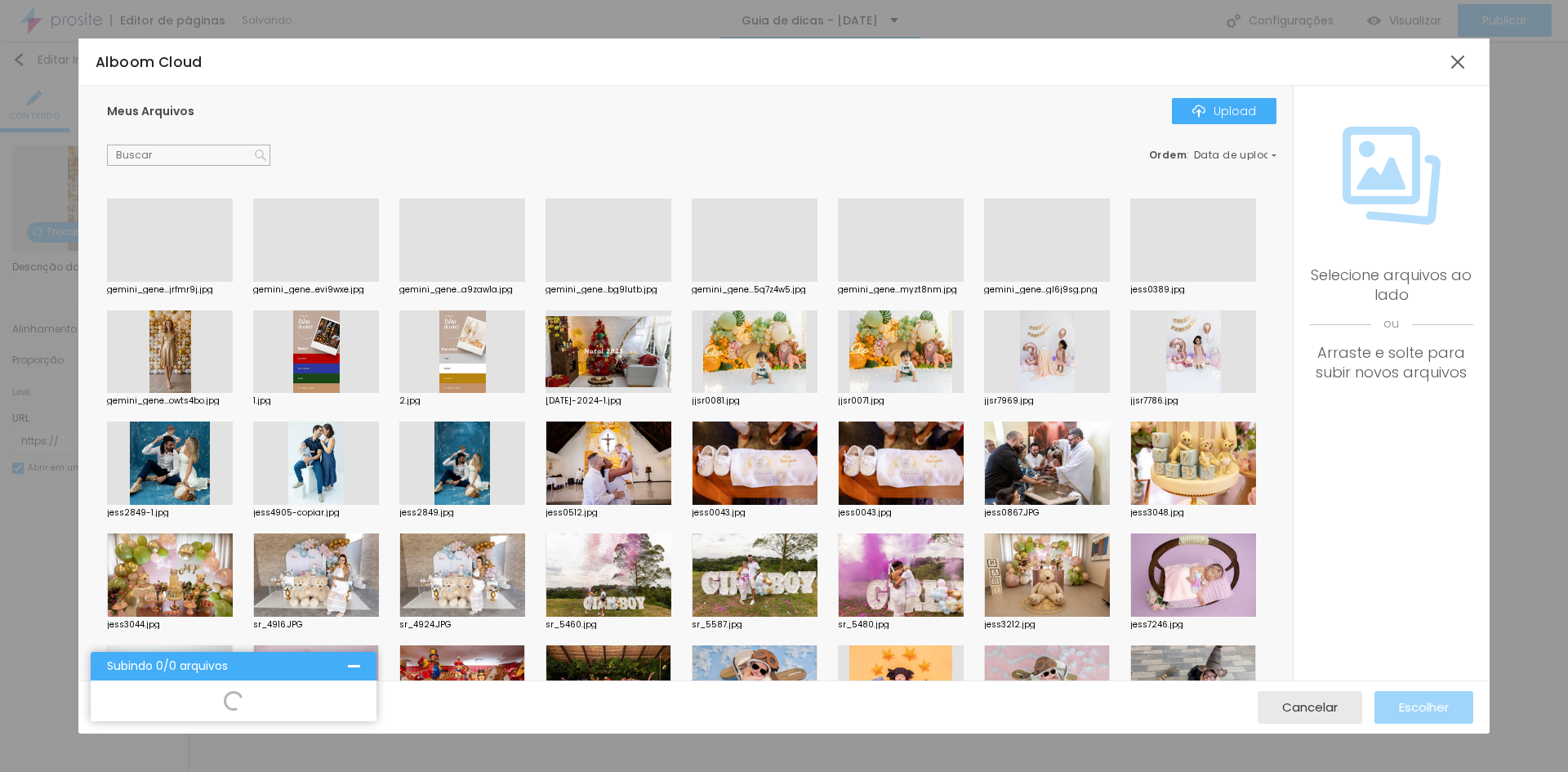
click at [360, 662] on div "Subindo 0/0 arquivos" at bounding box center [233, 666] width 286 height 29
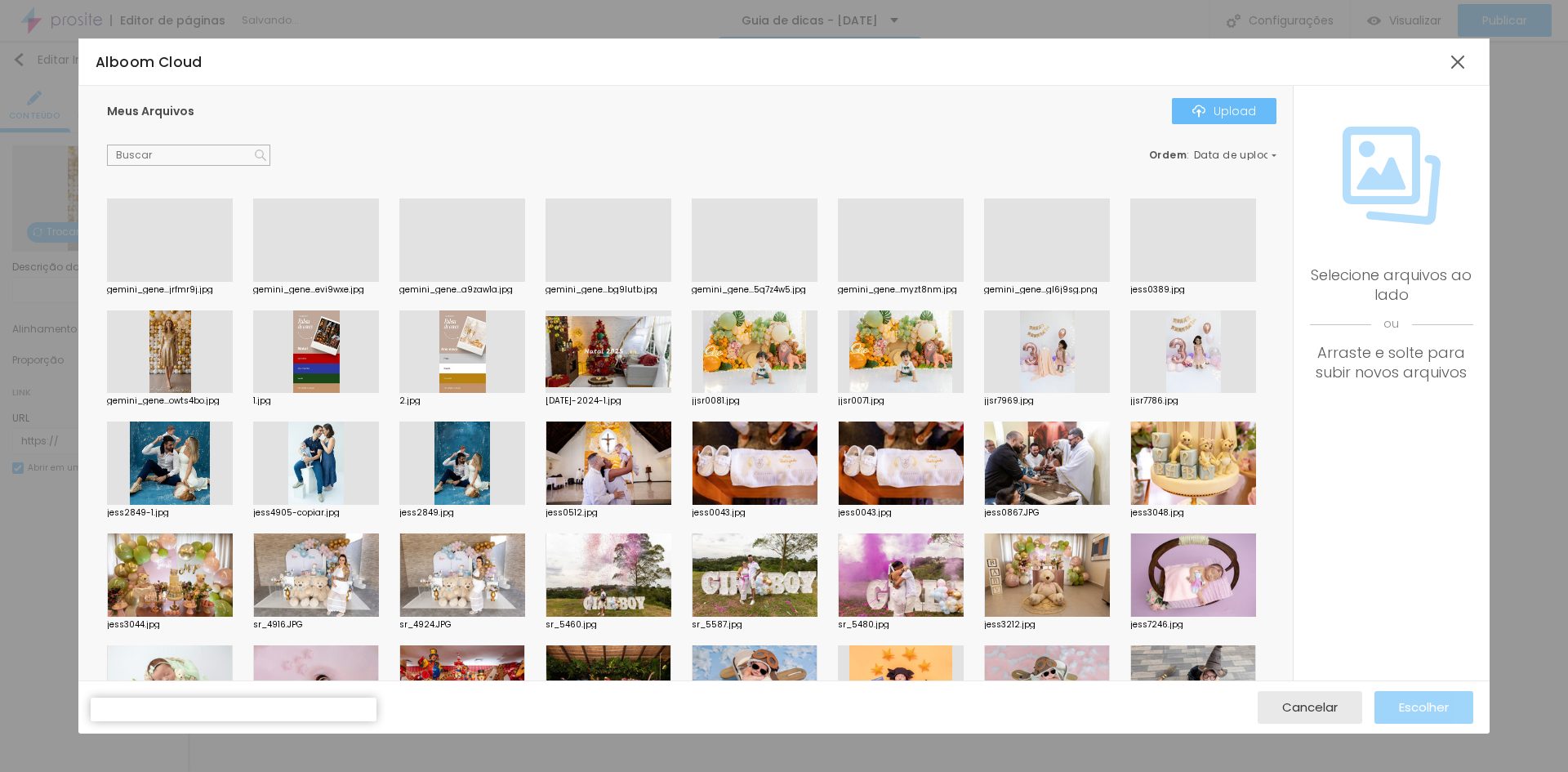
click at [1217, 111] on div "Upload" at bounding box center [1224, 111] width 63 height 13
click at [103, 709] on div at bounding box center [97, 715] width 13 height 13
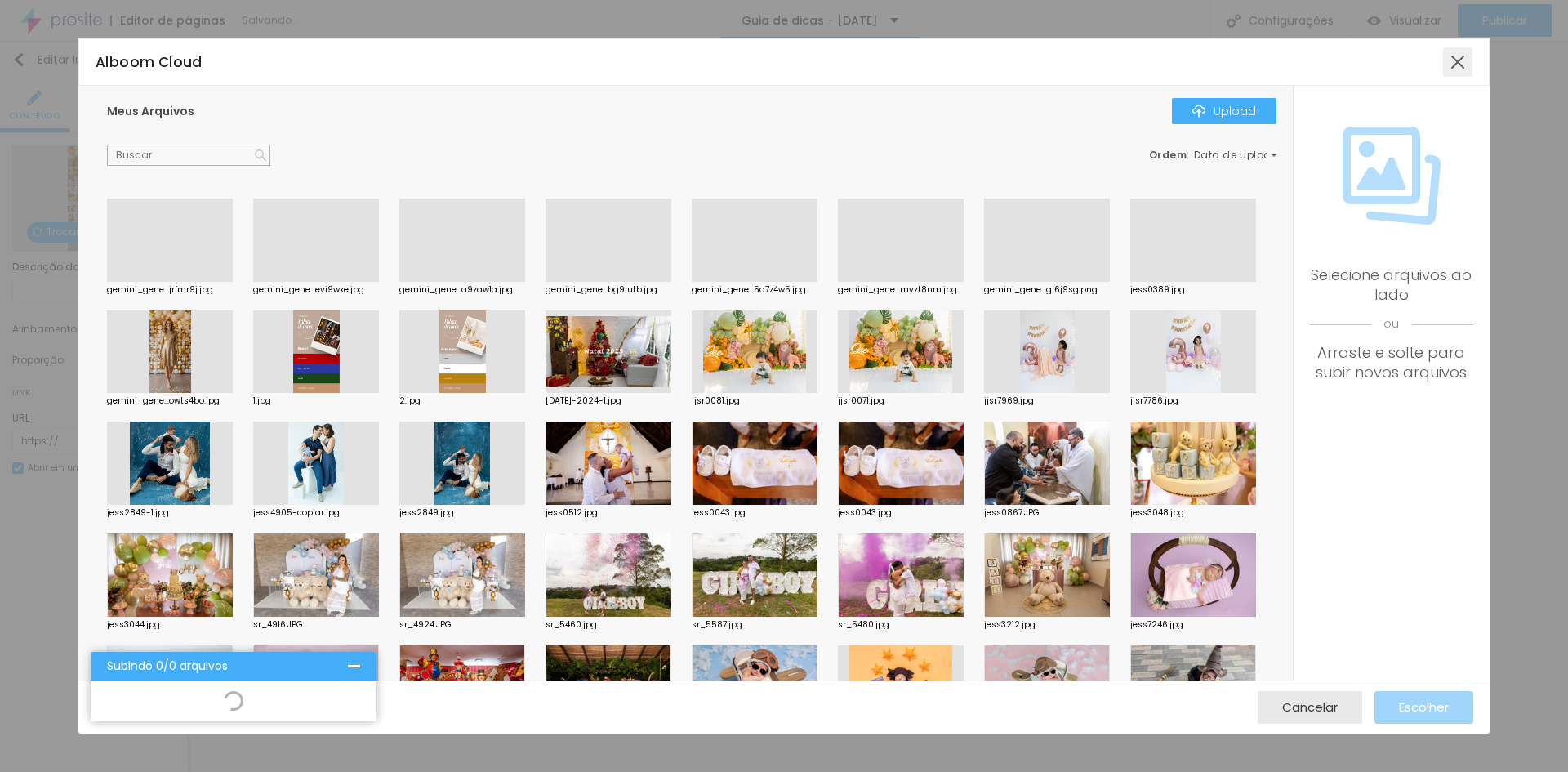
click at [1451, 67] on div at bounding box center [1457, 62] width 29 height 29
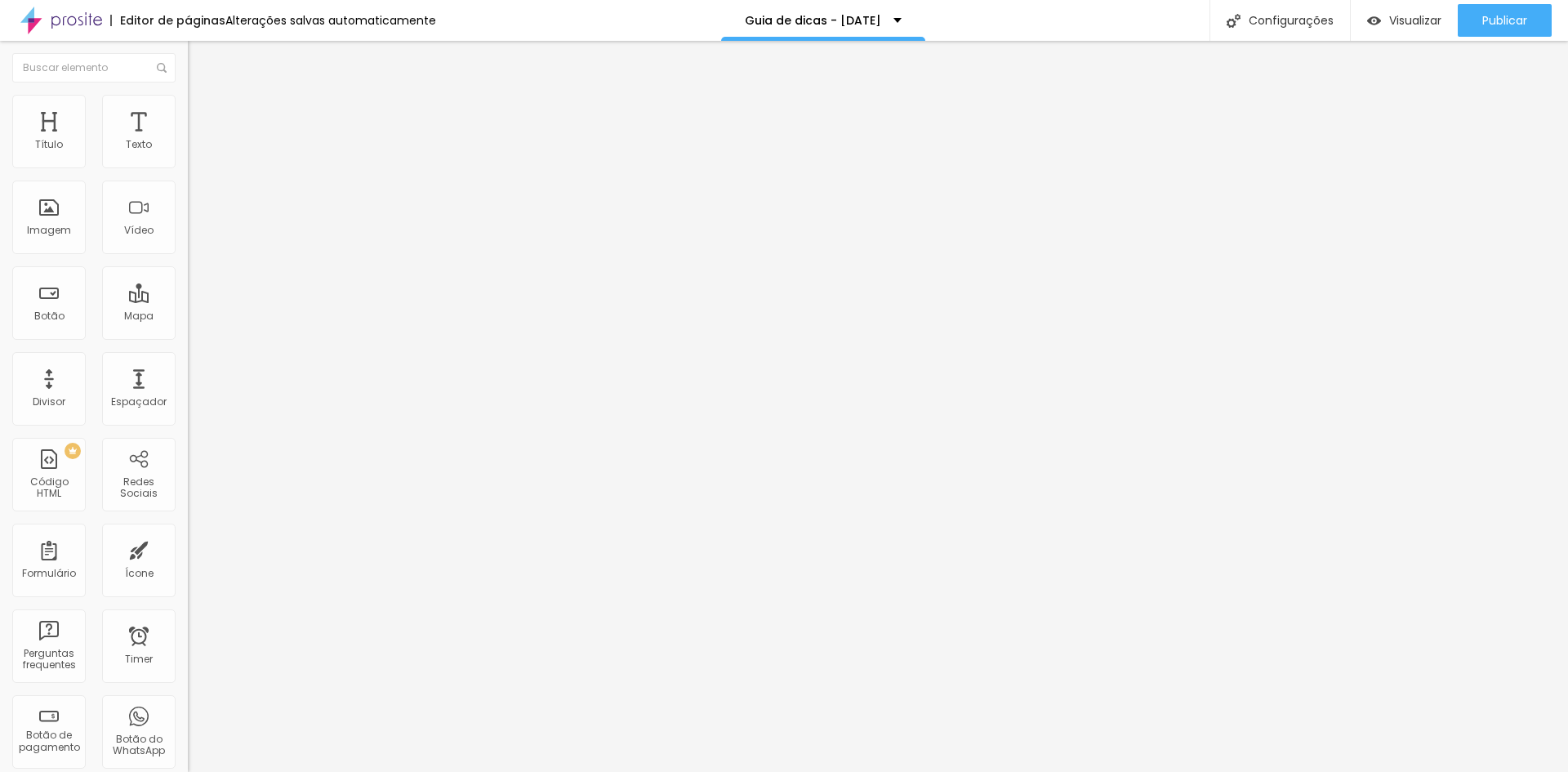
click at [188, 140] on span "Trocar imagem" at bounding box center [232, 133] width 89 height 14
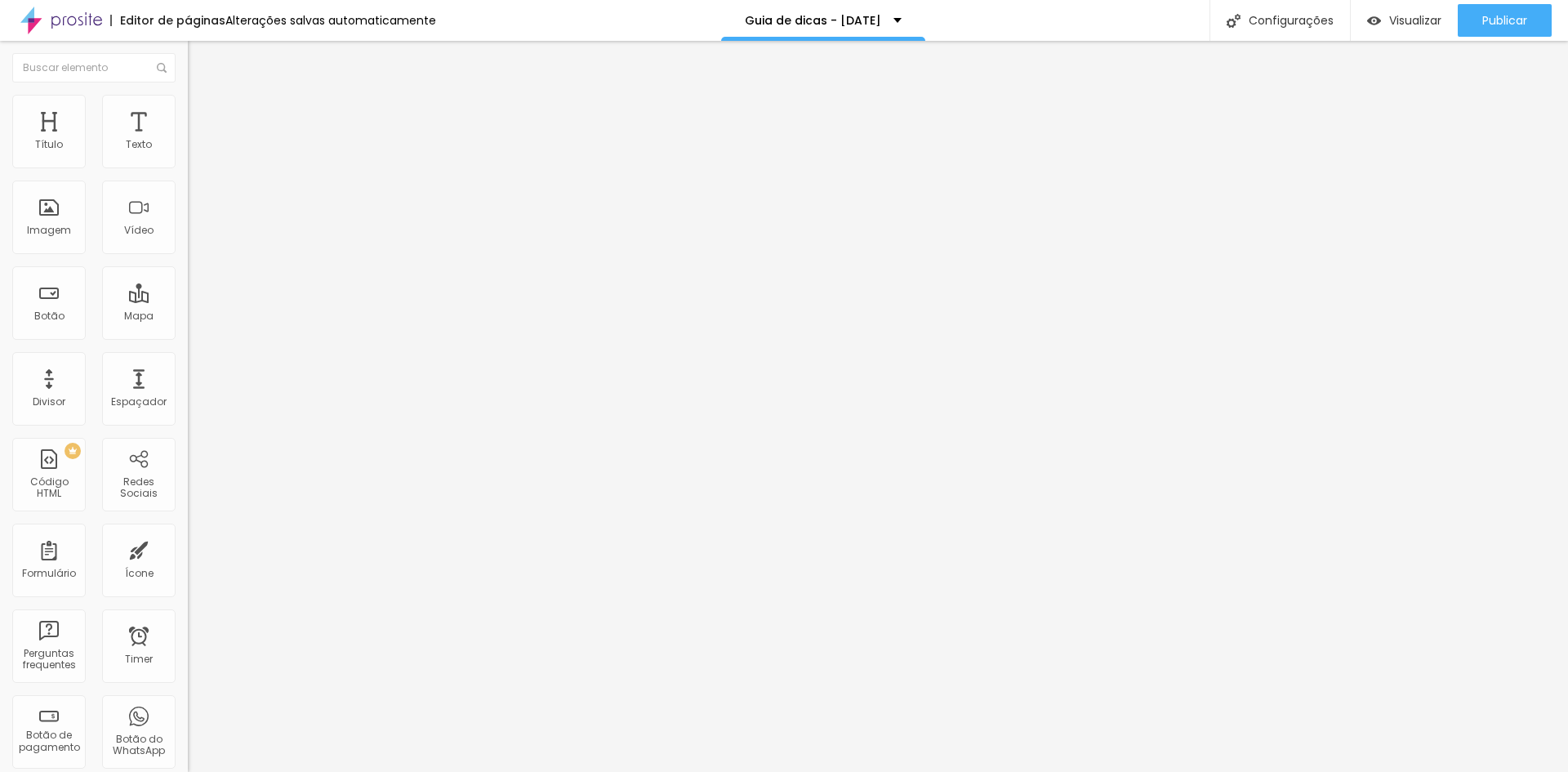
click at [1498, 29] on div "Publicar" at bounding box center [1505, 21] width 45 height 33
click at [1402, 120] on link "Visualizar página" at bounding box center [1460, 125] width 147 height 11
click at [1507, 25] on span "Publicar" at bounding box center [1505, 20] width 45 height 13
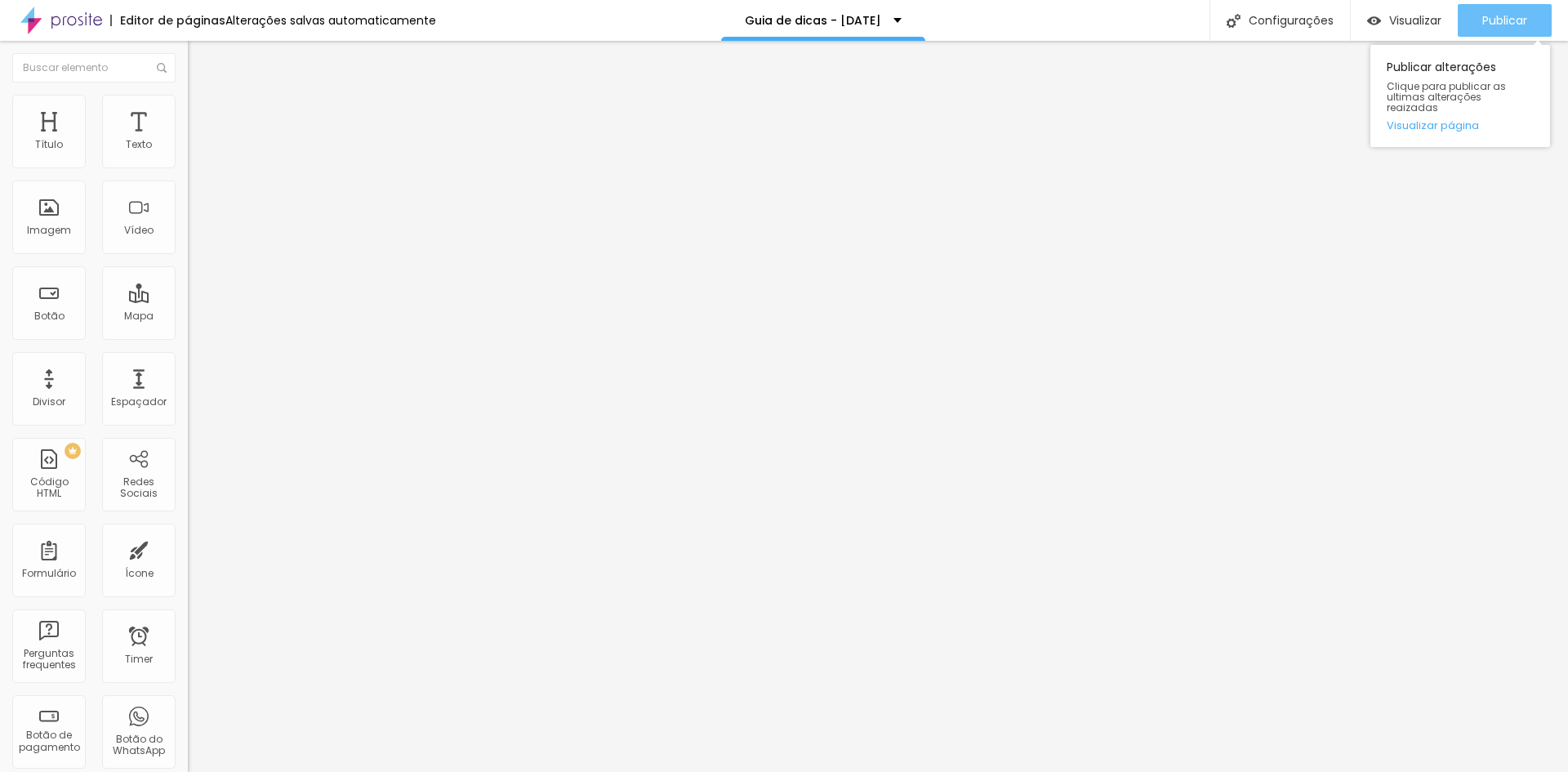
click at [1502, 18] on span "Publicar" at bounding box center [1505, 20] width 45 height 13
click at [1499, 20] on span "Publicar" at bounding box center [1505, 20] width 45 height 13
click at [1486, 23] on span "Publicar" at bounding box center [1505, 20] width 45 height 13
click at [1500, 18] on span "Publicar" at bounding box center [1505, 20] width 45 height 13
click at [1515, 27] on span "Publicar" at bounding box center [1505, 20] width 45 height 13
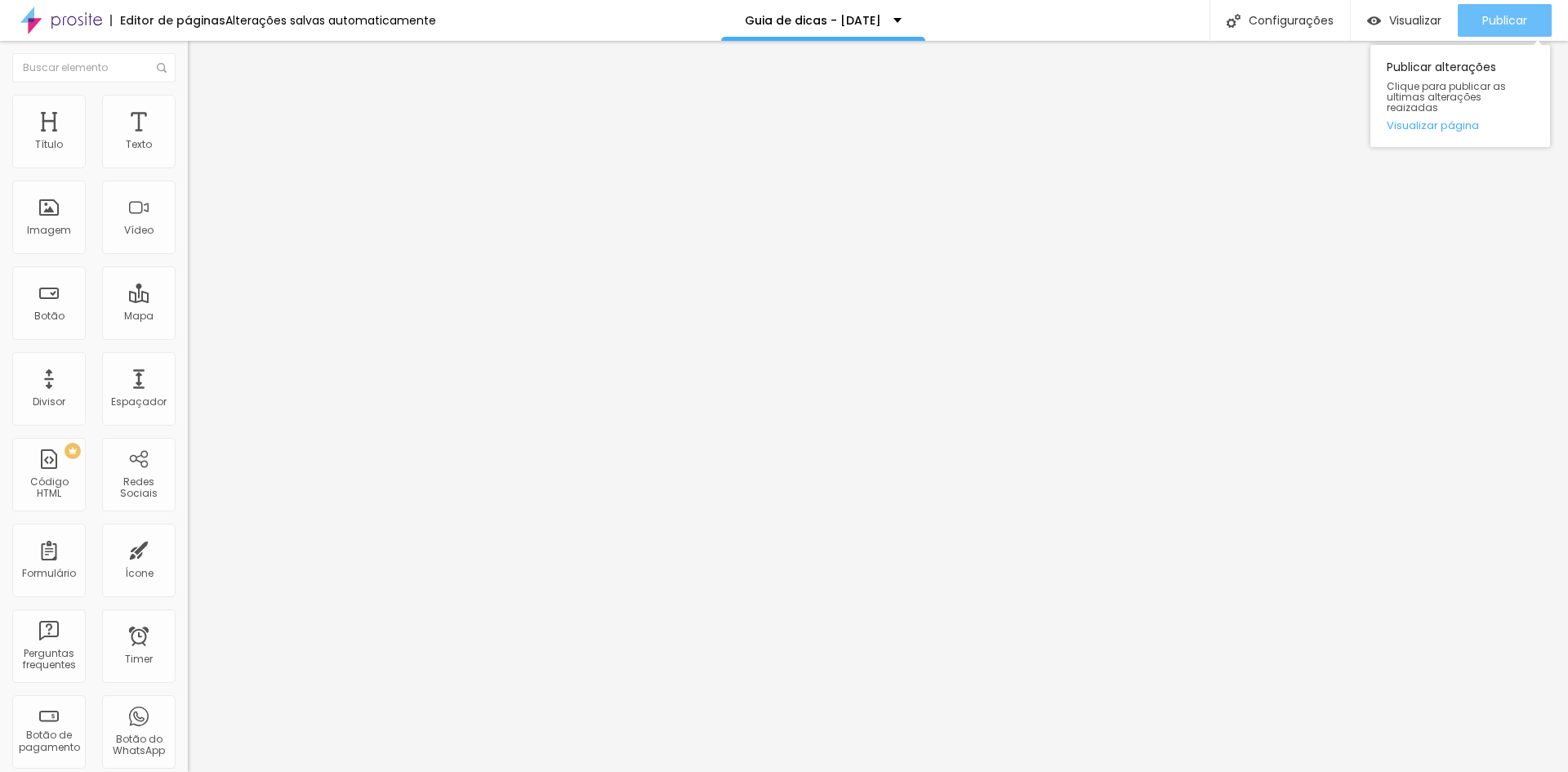
click at [1487, 27] on span "Publicar" at bounding box center [1505, 20] width 45 height 13
click at [1471, 20] on button "Publicar" at bounding box center [1505, 21] width 94 height 33
click at [1506, 14] on span "Publicar" at bounding box center [1505, 20] width 45 height 13
click at [1495, 21] on span "Publicar" at bounding box center [1505, 20] width 45 height 13
click at [53, 14] on img at bounding box center [62, 20] width 82 height 41
